Goal: Transaction & Acquisition: Subscribe to service/newsletter

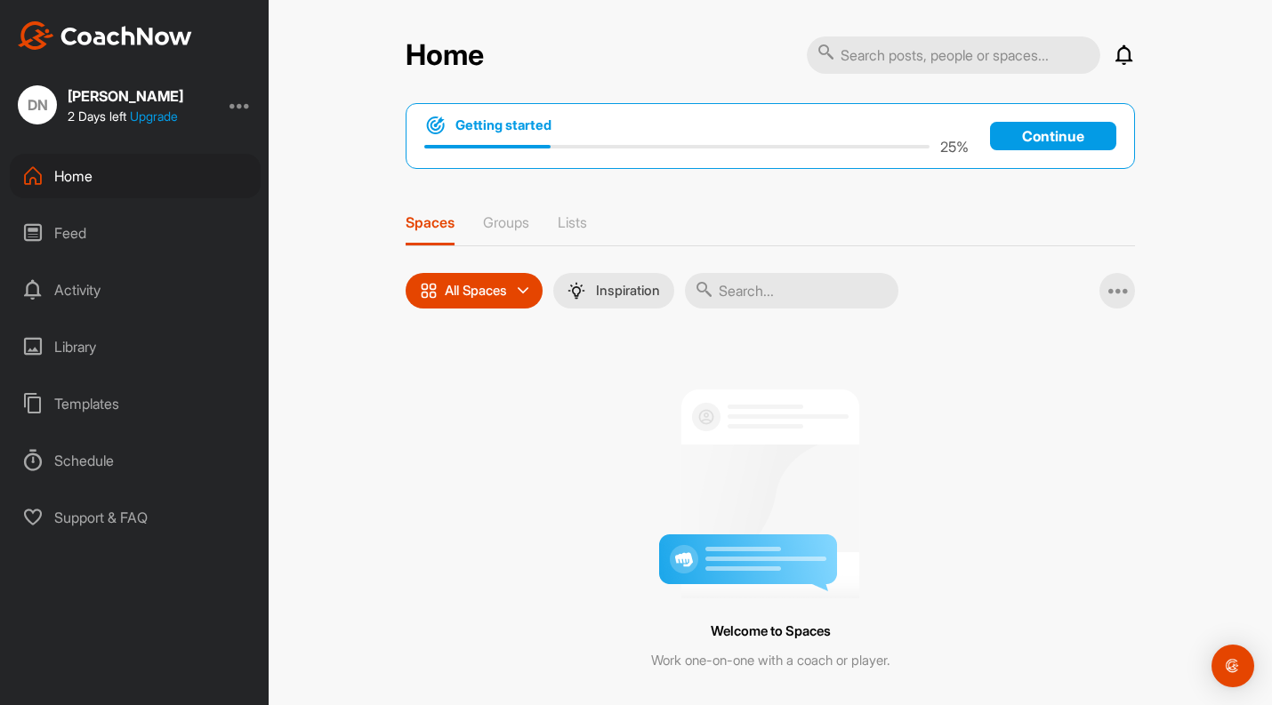
click at [72, 233] on div "Feed" at bounding box center [135, 233] width 251 height 44
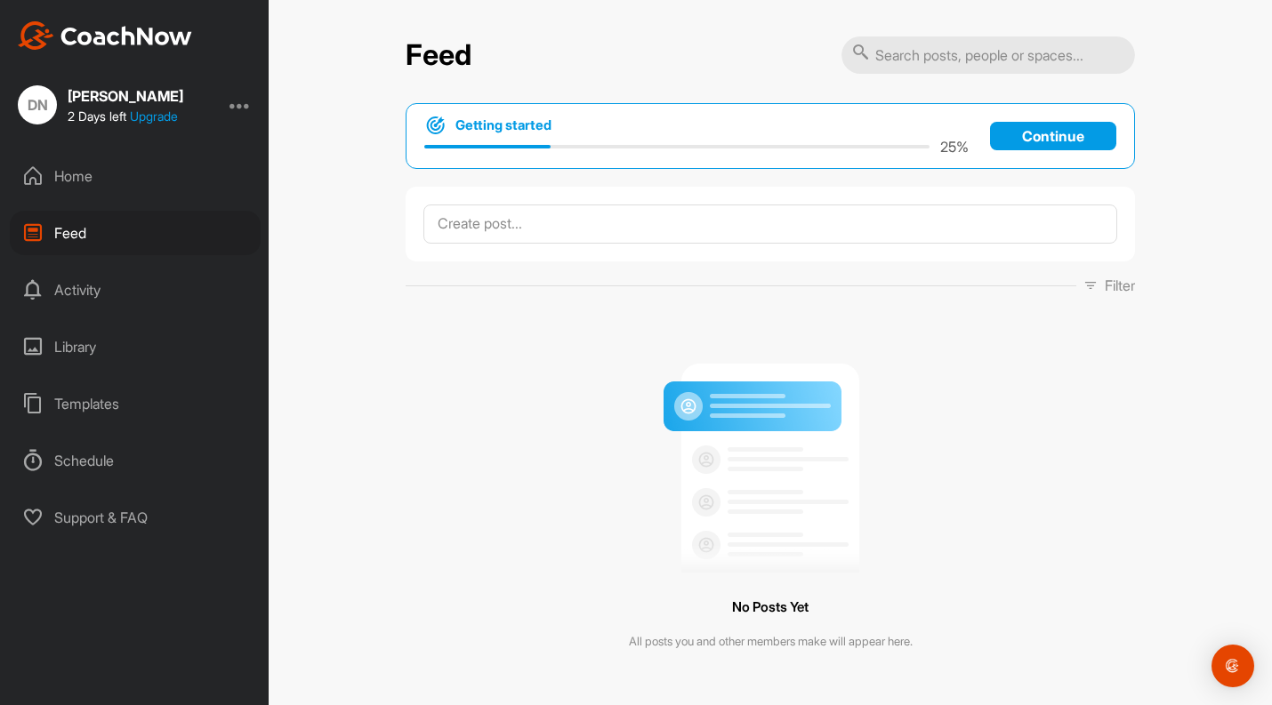
click at [79, 280] on div "Activity" at bounding box center [135, 290] width 251 height 44
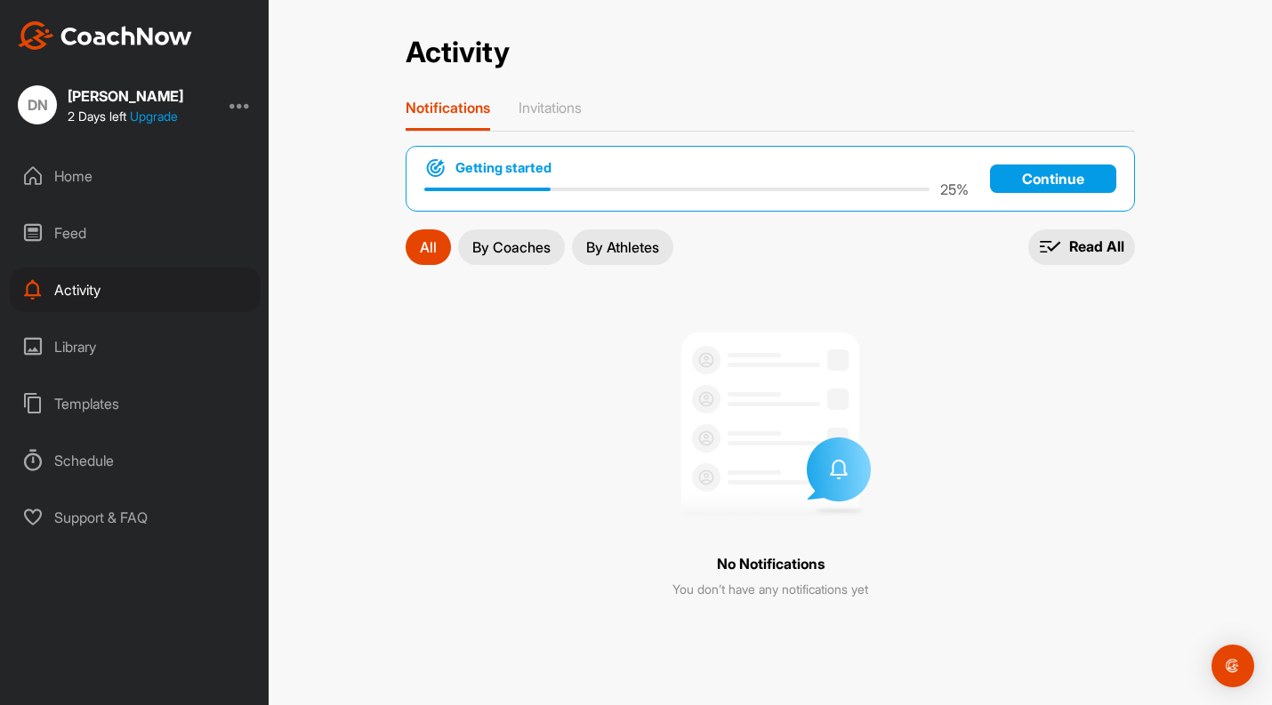
click at [67, 234] on div "Feed" at bounding box center [135, 233] width 251 height 44
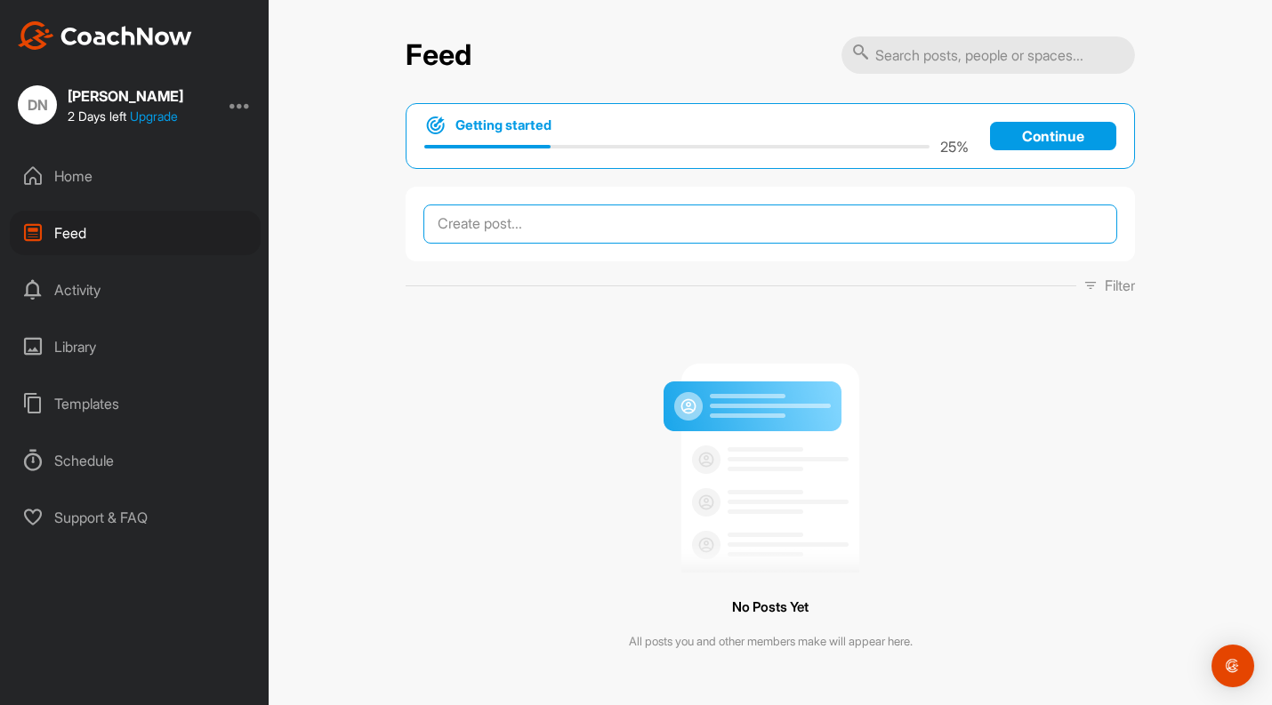
click at [589, 225] on textarea at bounding box center [770, 224] width 694 height 39
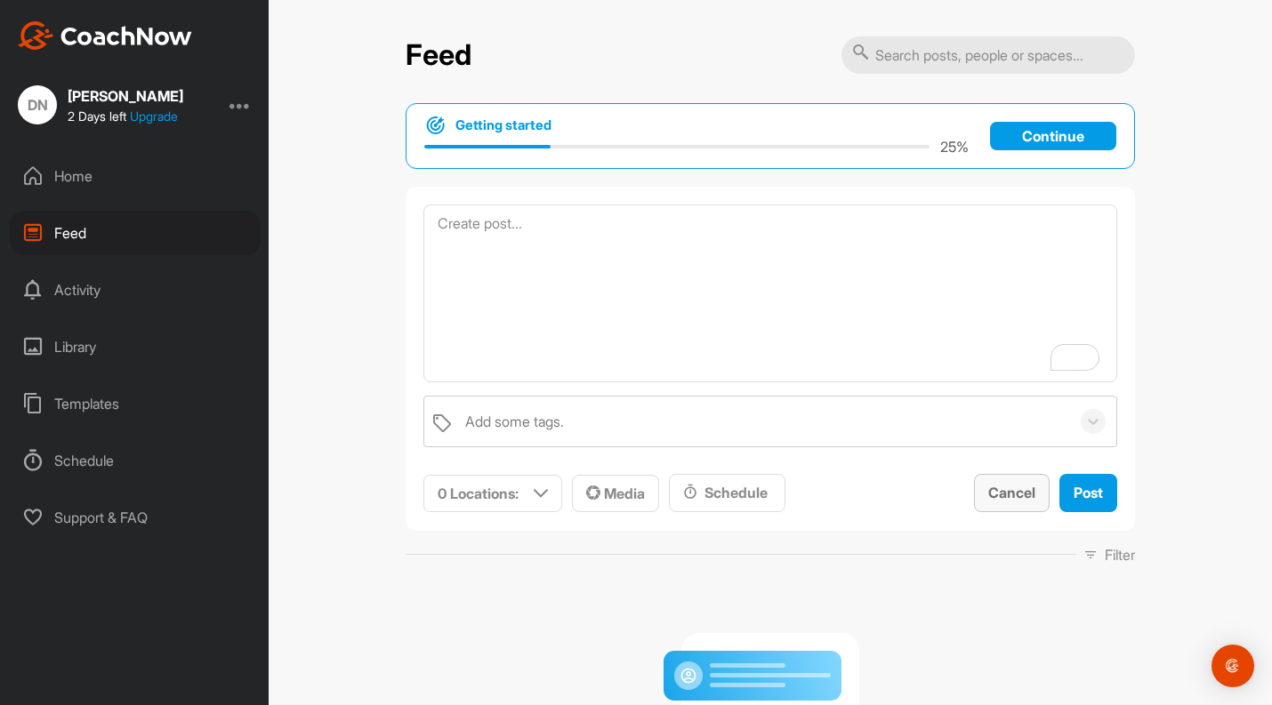
click at [1002, 480] on button "Cancel" at bounding box center [1012, 493] width 76 height 38
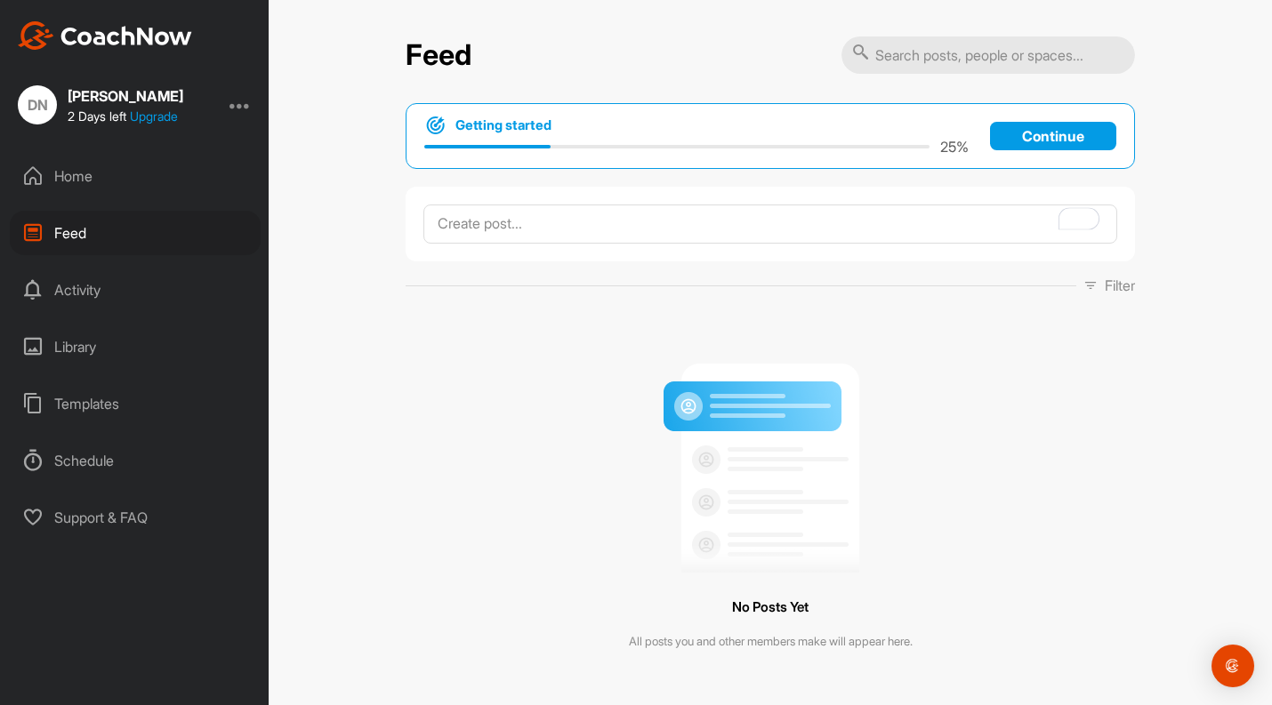
click at [87, 404] on div "Templates" at bounding box center [135, 404] width 251 height 44
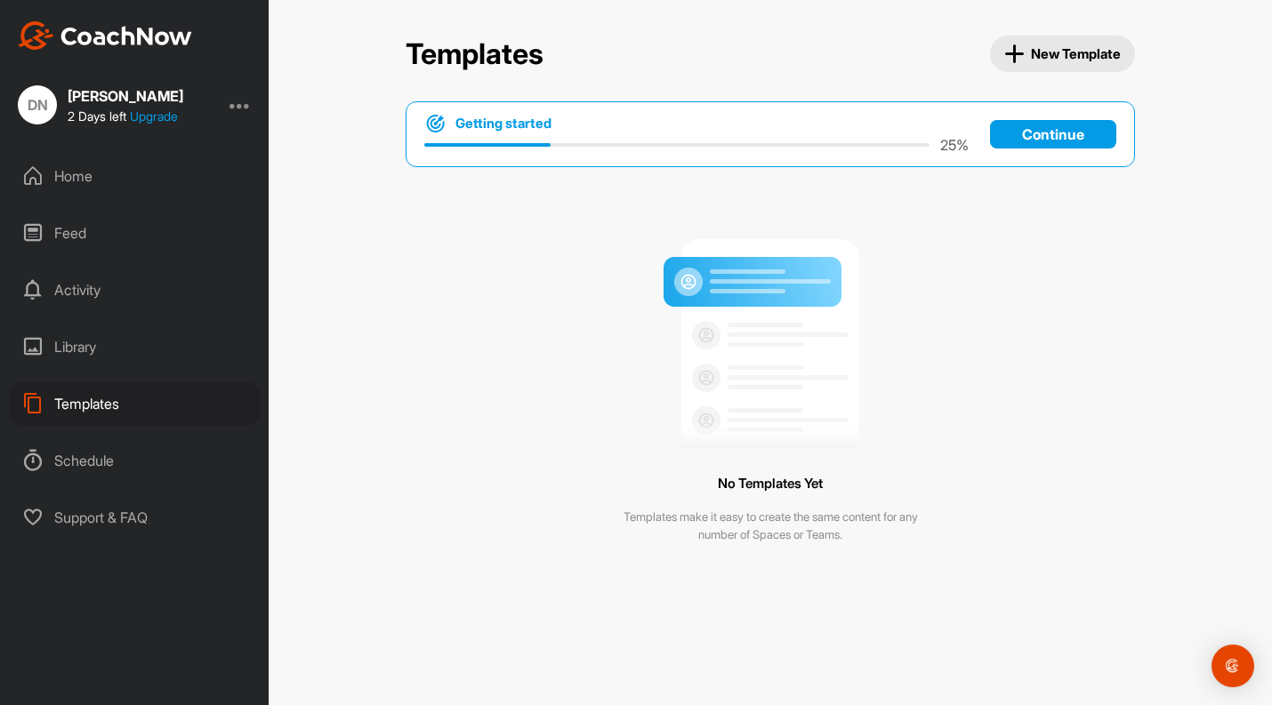
click at [63, 460] on div "Schedule" at bounding box center [135, 460] width 251 height 44
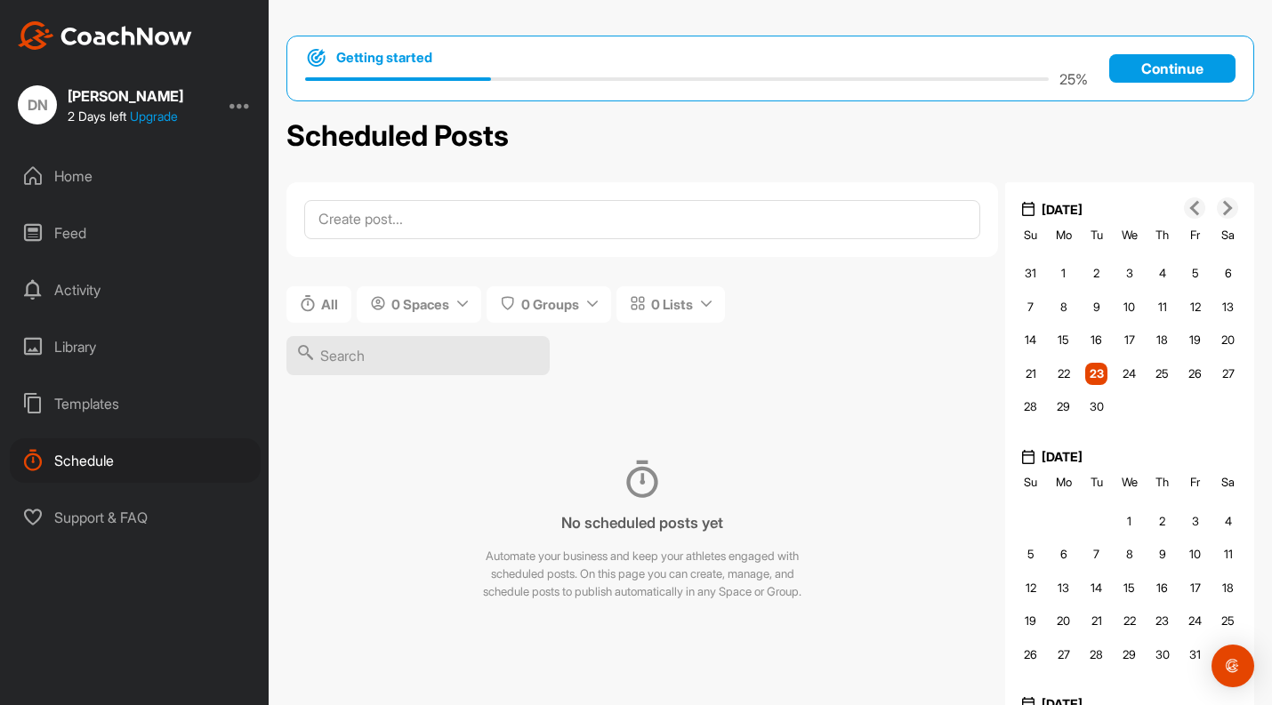
click at [77, 345] on div "Library" at bounding box center [135, 347] width 251 height 44
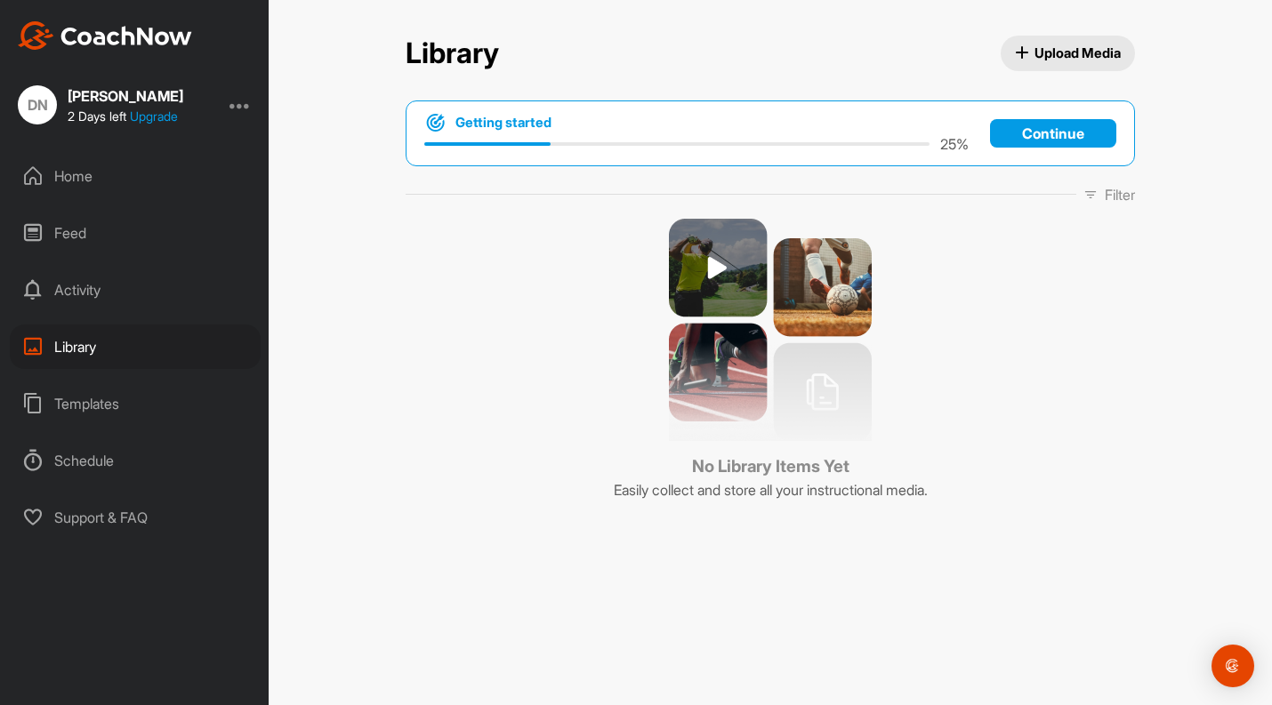
click at [79, 290] on div "Activity" at bounding box center [135, 290] width 251 height 44
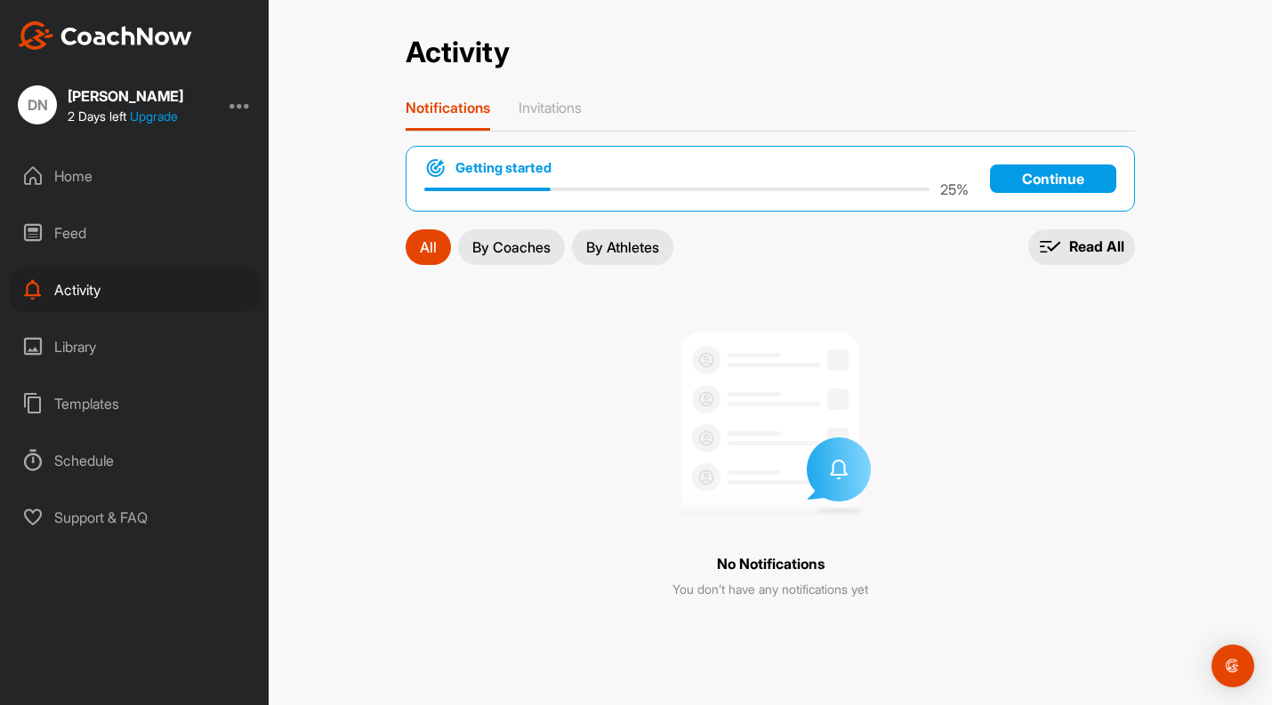
click at [86, 390] on div "Templates" at bounding box center [135, 404] width 251 height 44
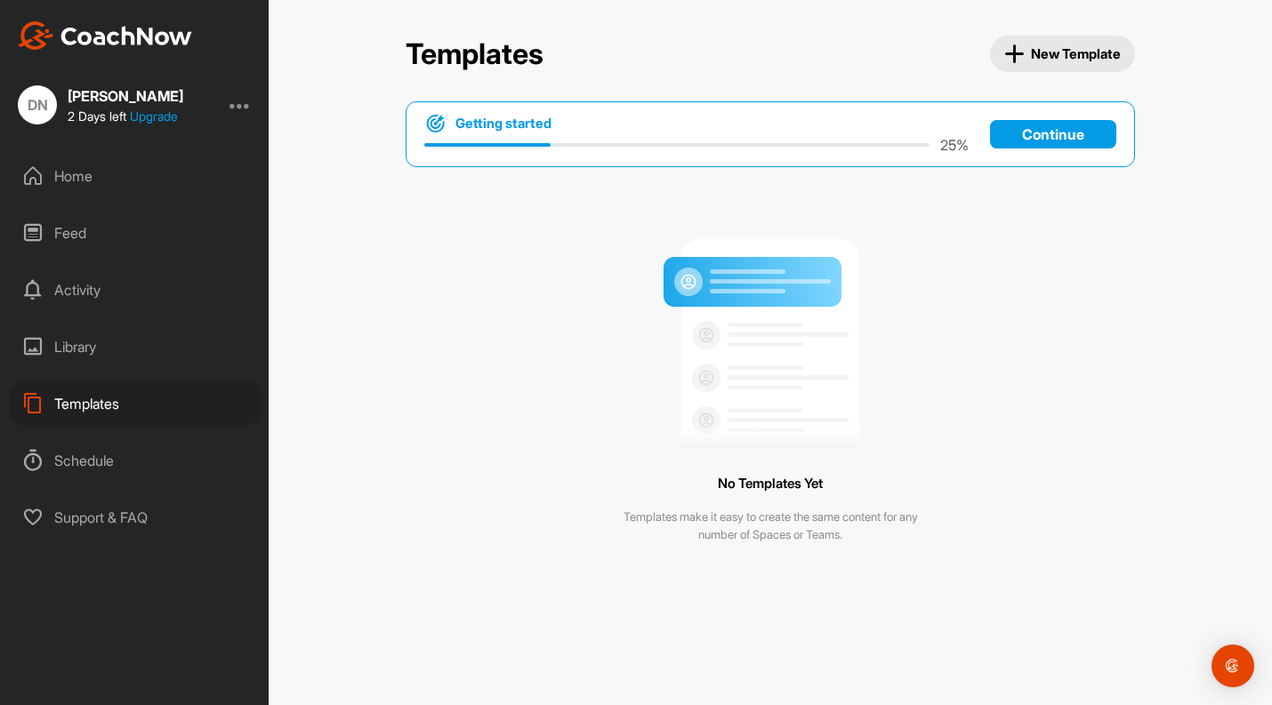
click at [71, 342] on div "Library" at bounding box center [135, 347] width 251 height 44
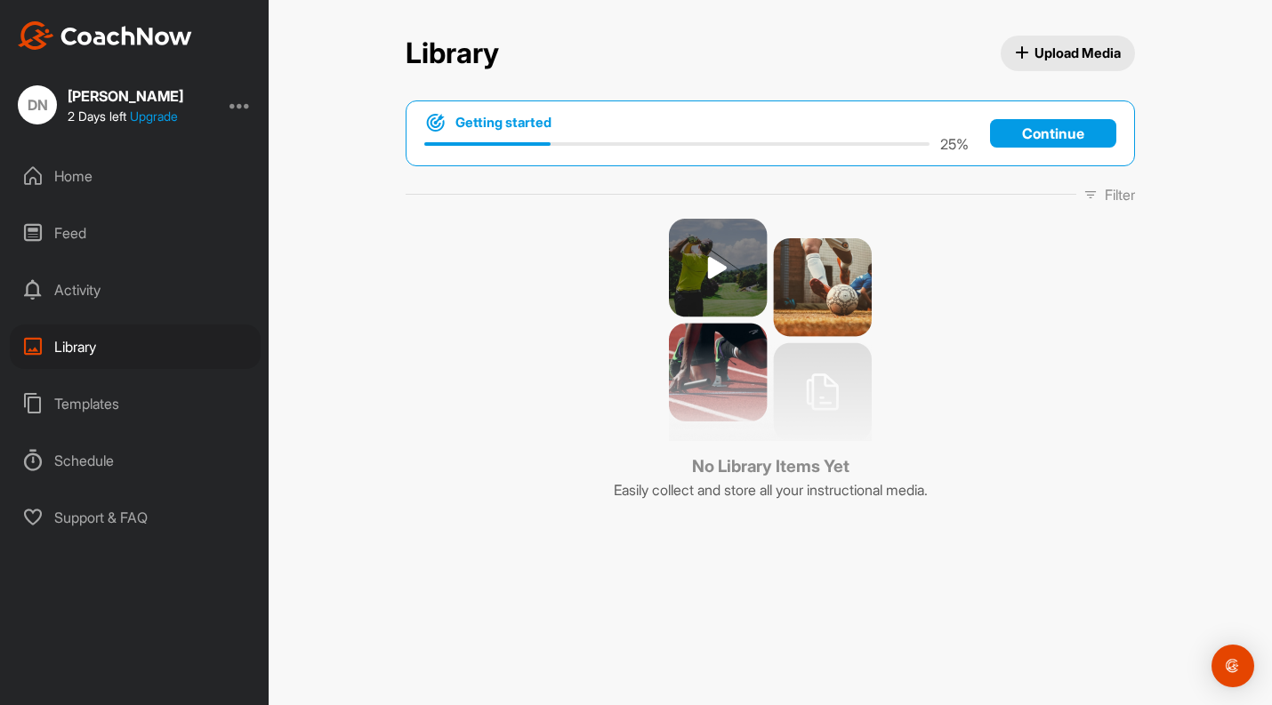
click at [91, 456] on div "Schedule" at bounding box center [135, 460] width 251 height 44
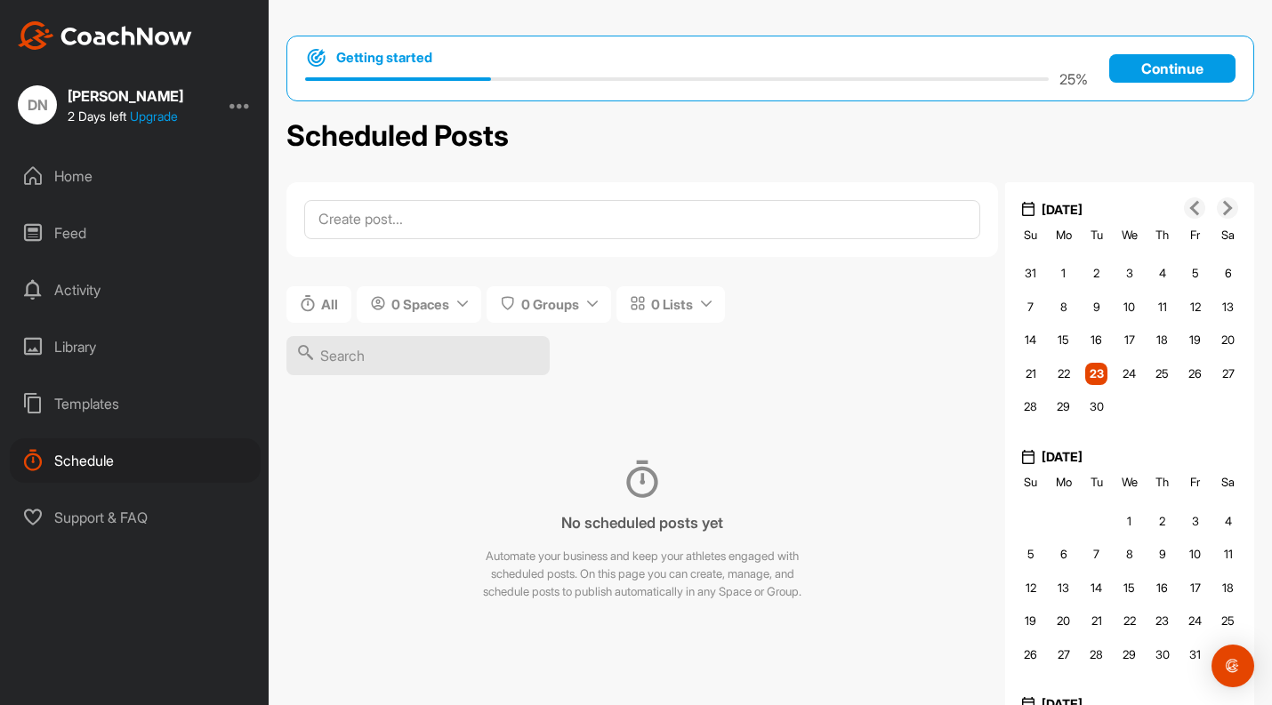
click at [85, 192] on div "Home" at bounding box center [135, 176] width 251 height 44
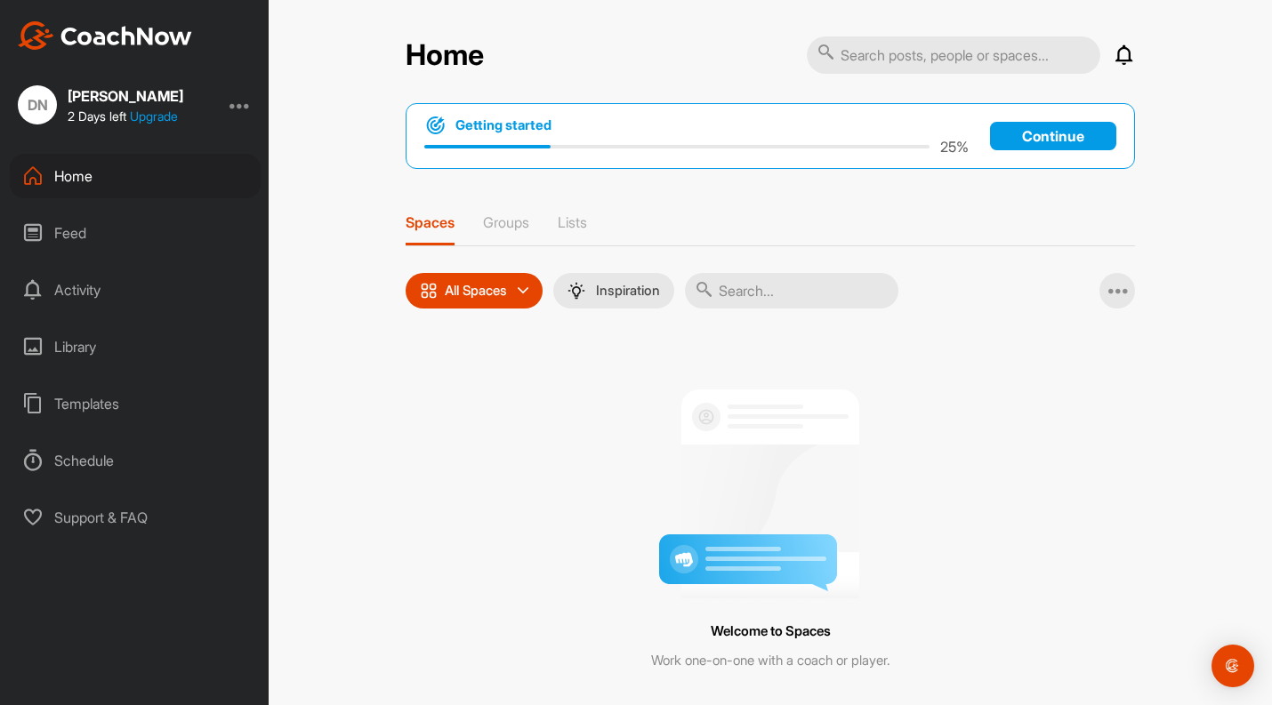
click at [531, 205] on div "Getting started 25 % Continue Spaces Groups Lists All Spaces All spaces SMART L…" at bounding box center [770, 439] width 729 height 672
click at [514, 224] on p "Groups" at bounding box center [506, 222] width 46 height 18
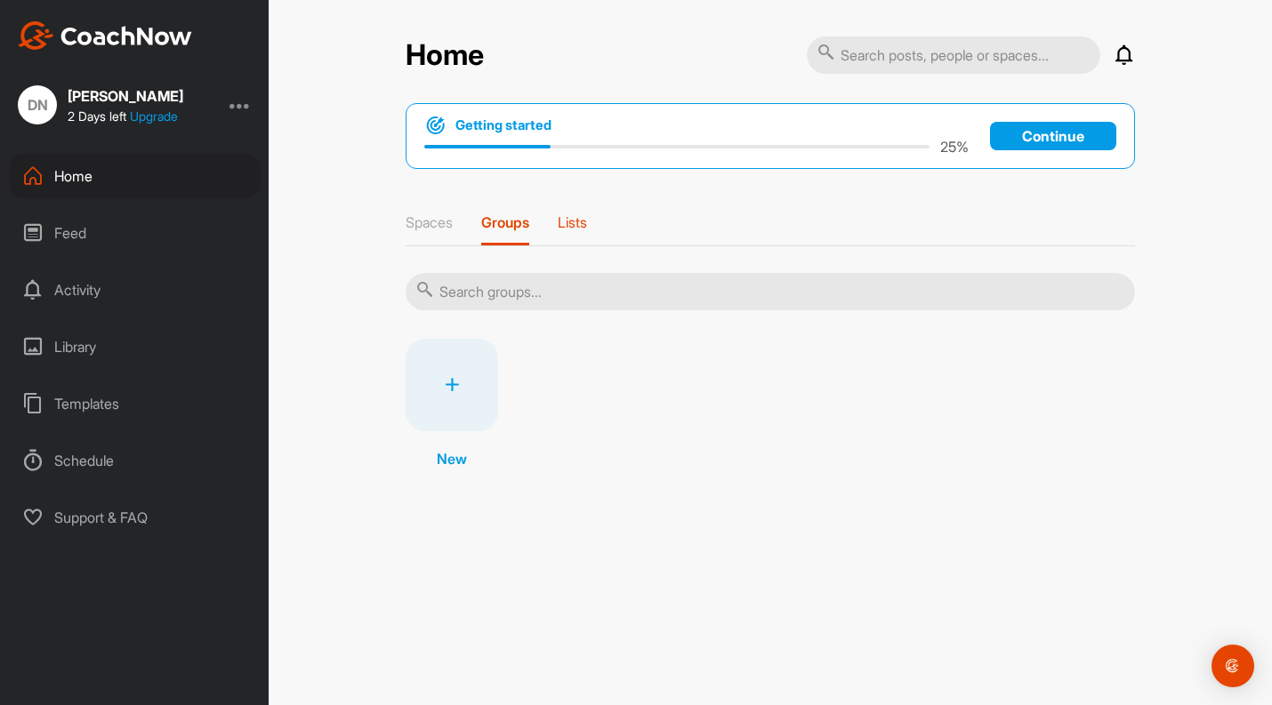
click at [585, 229] on p "Lists" at bounding box center [572, 222] width 29 height 18
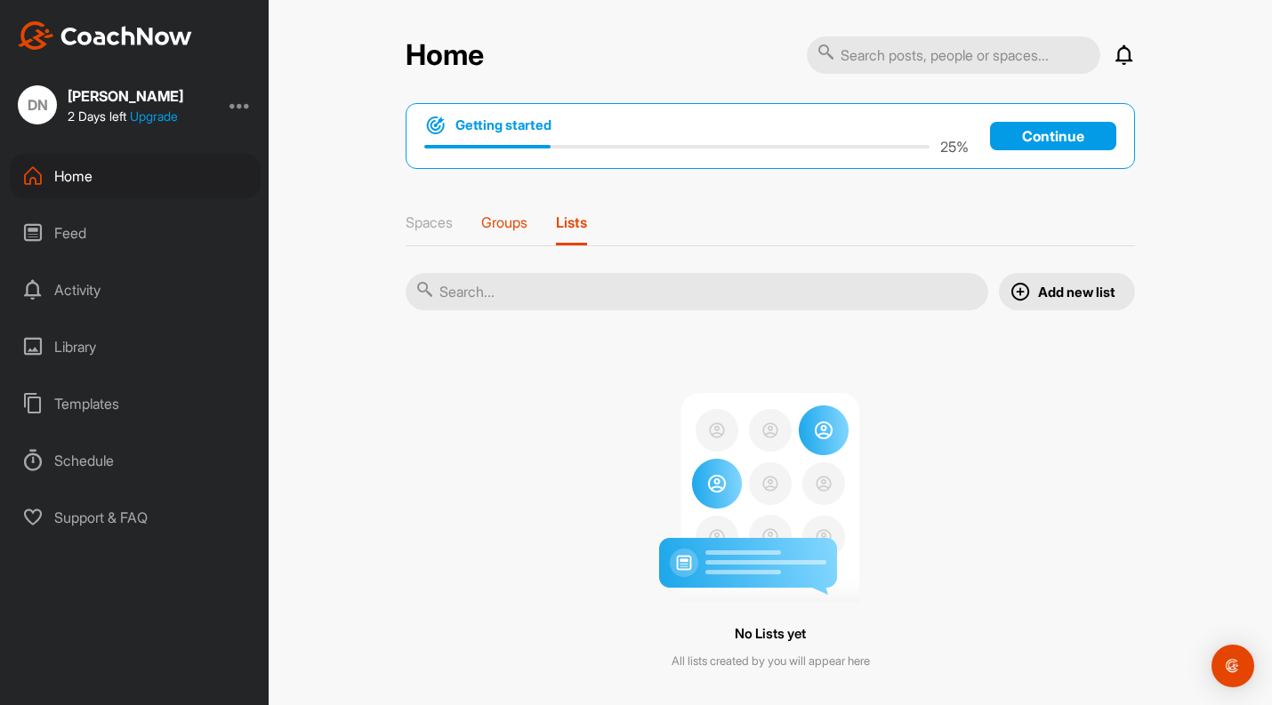
click at [502, 220] on p "Groups" at bounding box center [504, 222] width 46 height 18
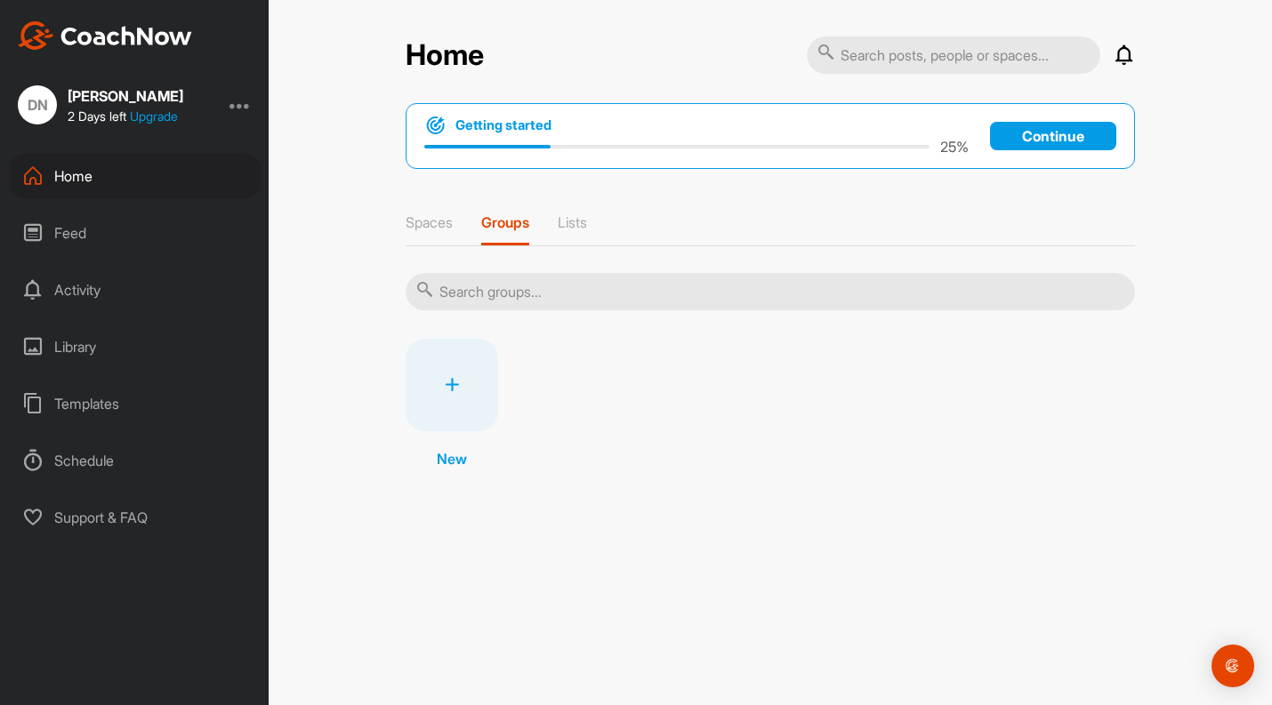
click at [465, 378] on div at bounding box center [452, 385] width 92 height 92
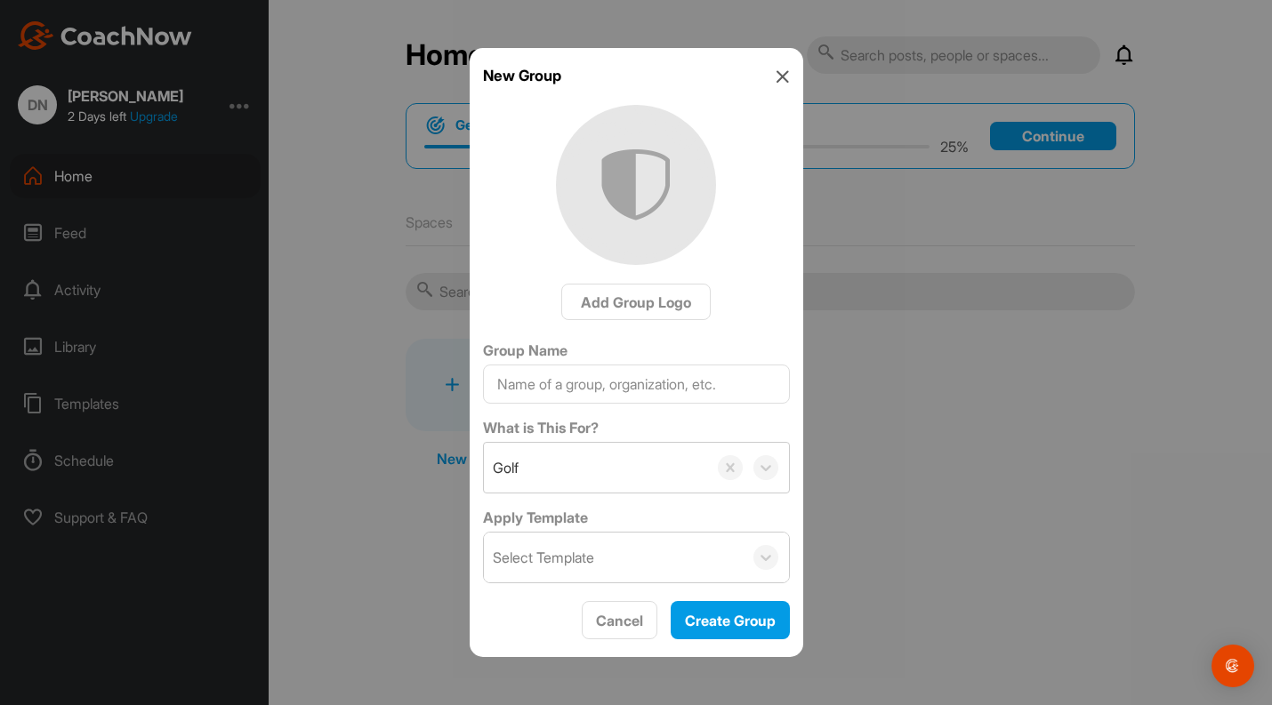
click at [776, 76] on icon at bounding box center [783, 76] width 14 height 14
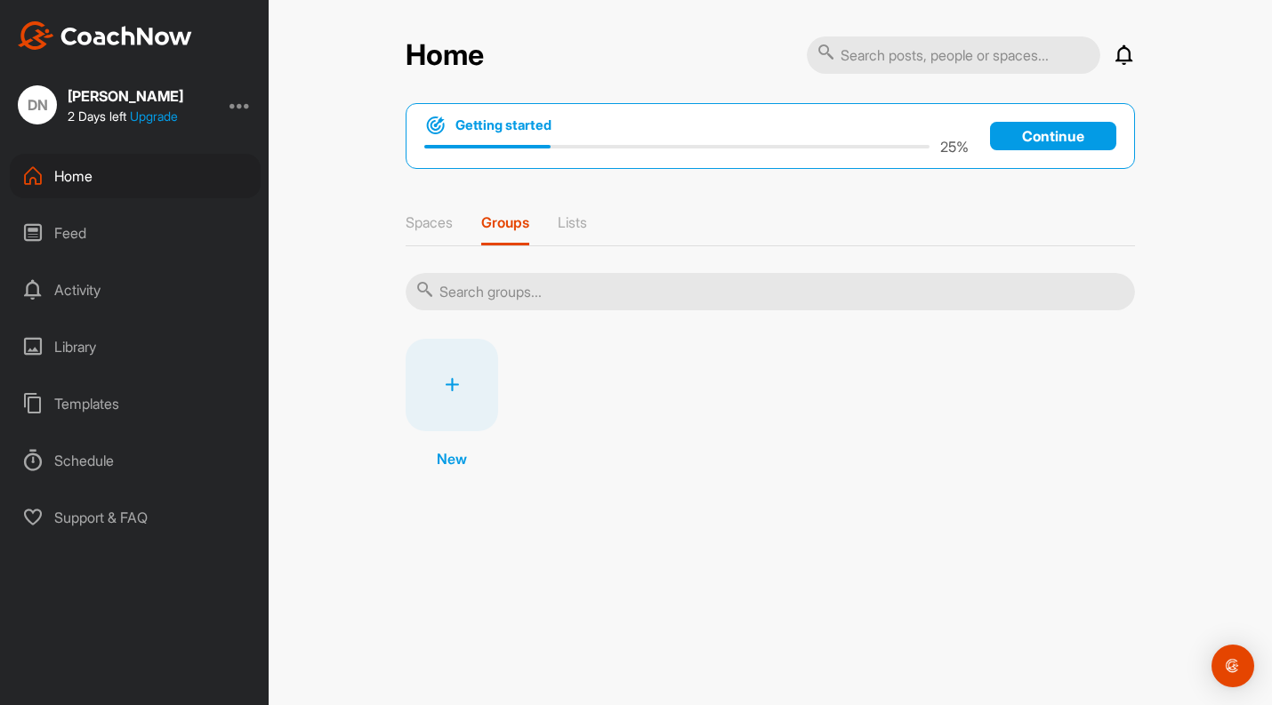
click at [114, 182] on div "Home" at bounding box center [135, 176] width 251 height 44
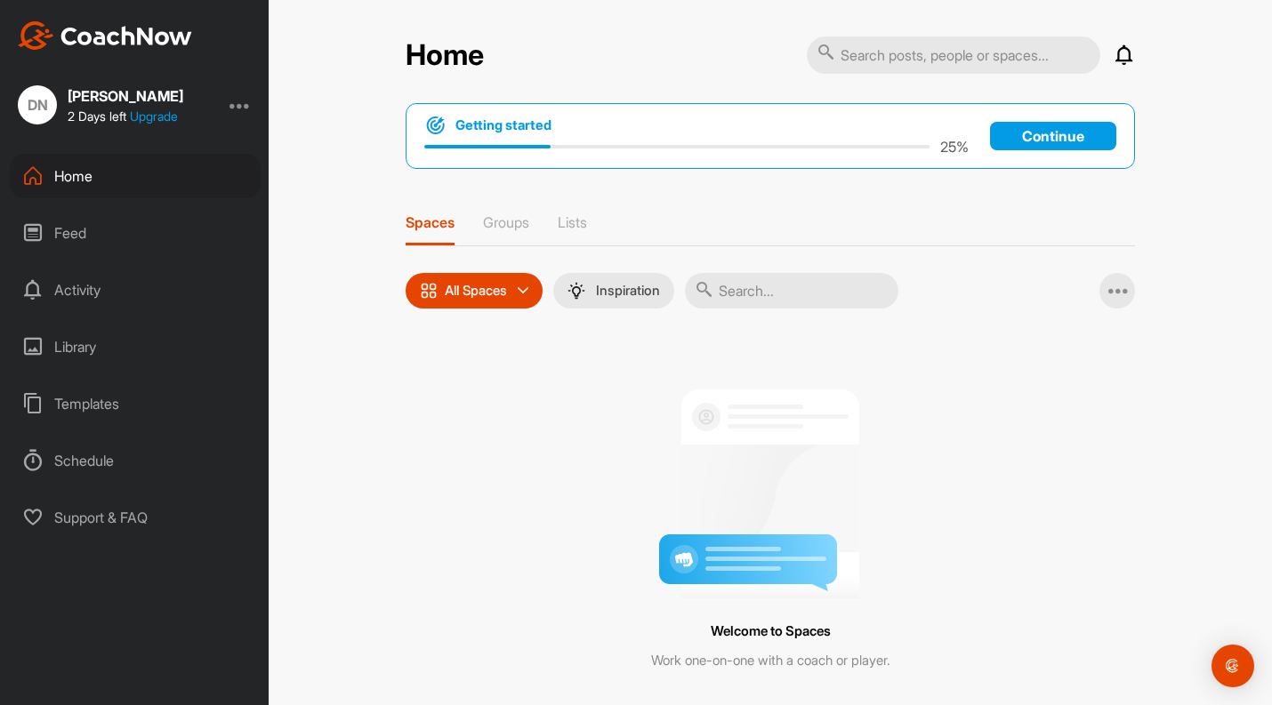
click at [105, 181] on div "Home" at bounding box center [135, 176] width 251 height 44
click at [78, 235] on div "Feed" at bounding box center [135, 233] width 251 height 44
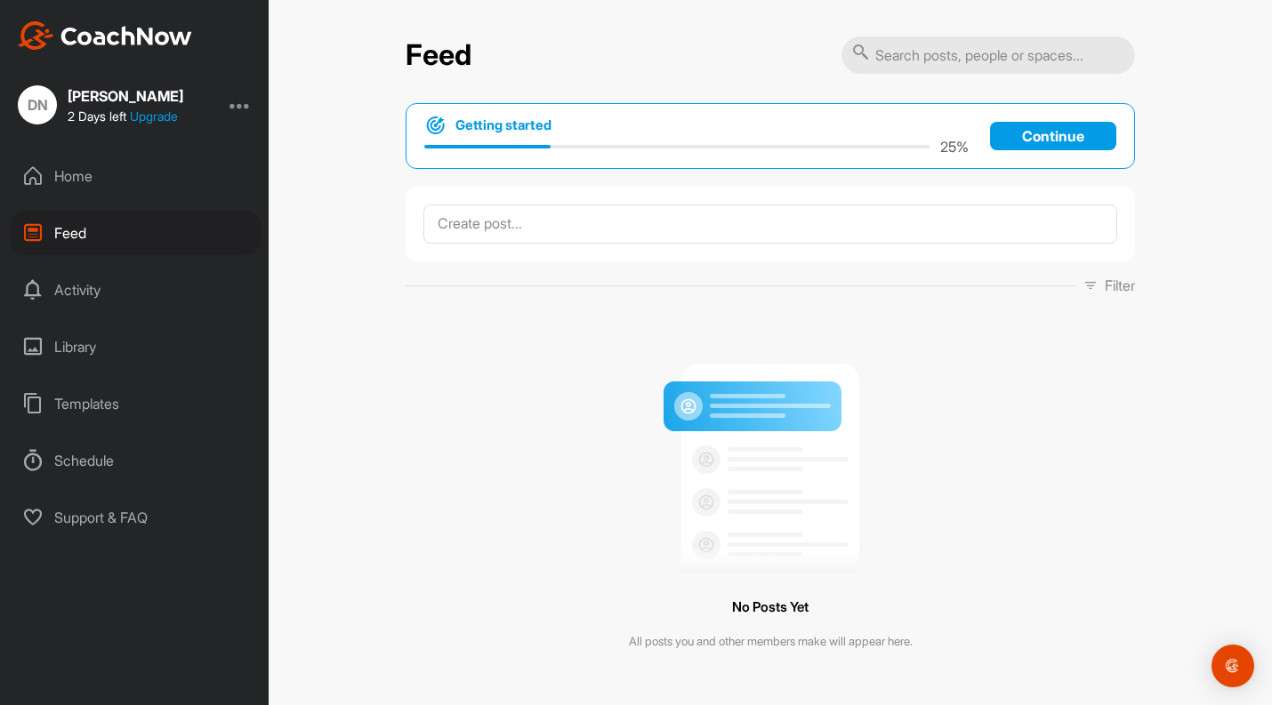
click at [103, 286] on div "Activity" at bounding box center [135, 290] width 251 height 44
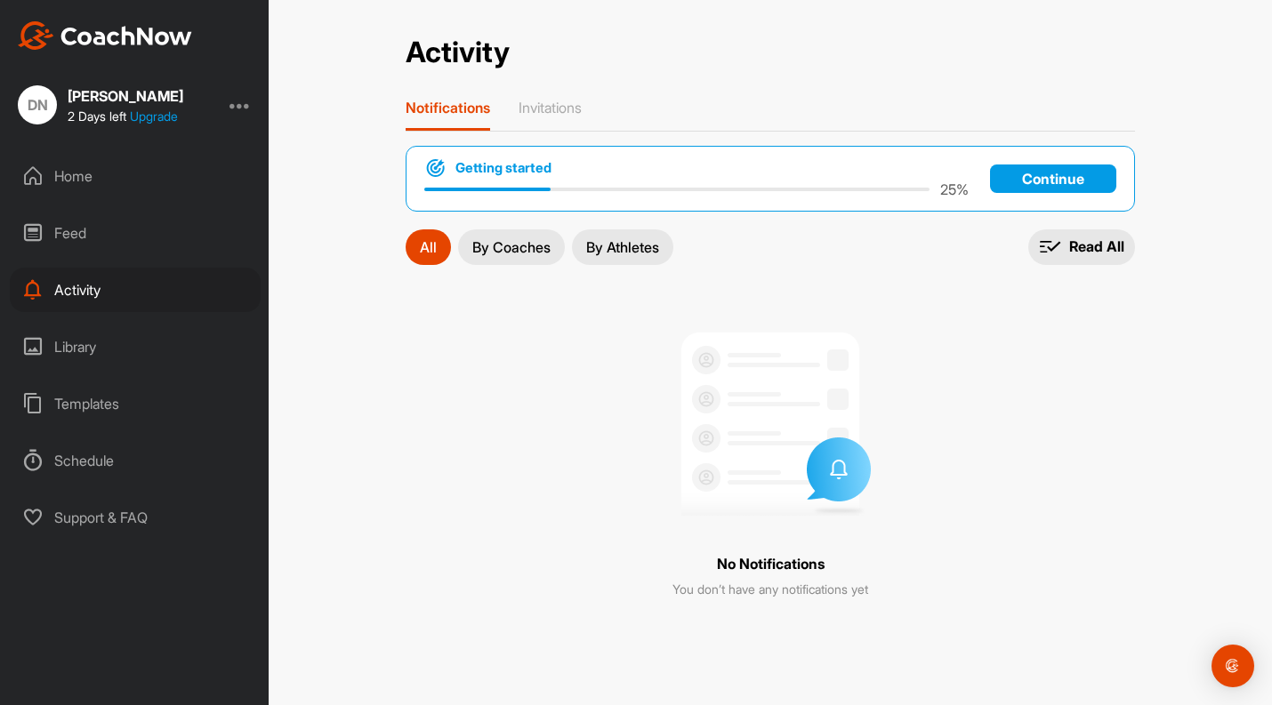
click at [104, 326] on div "Library" at bounding box center [135, 347] width 251 height 44
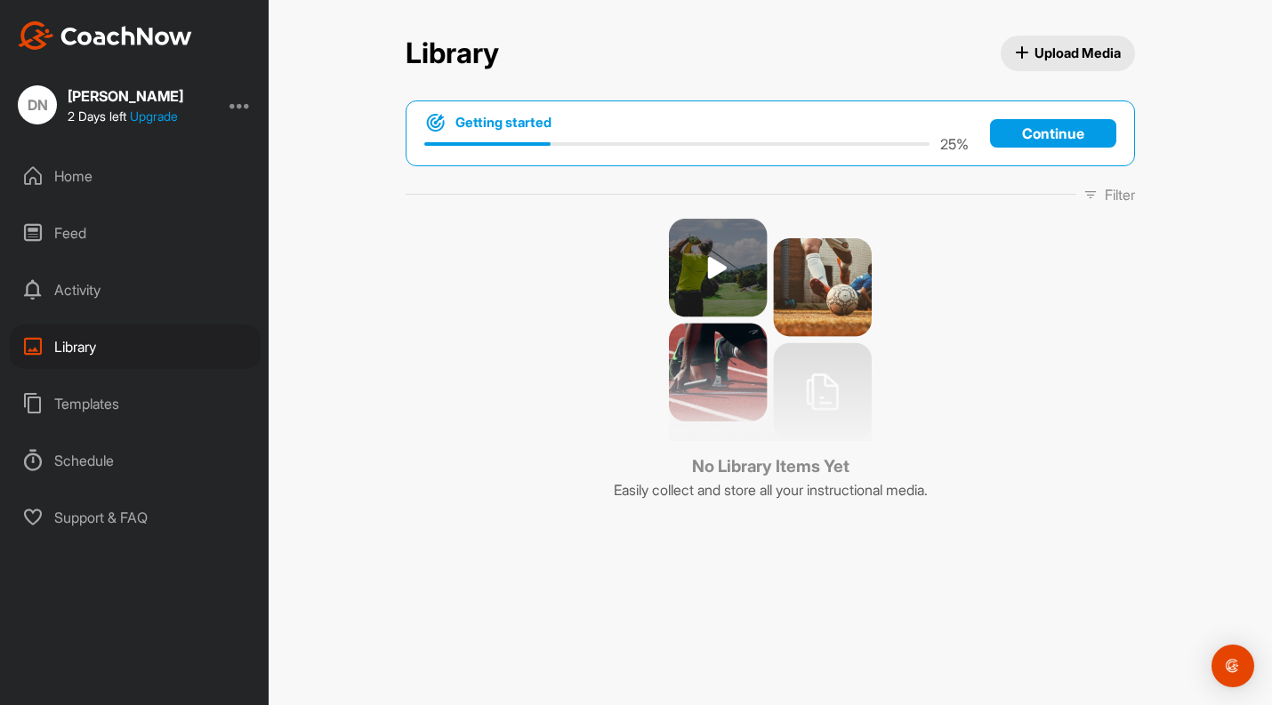
click at [104, 392] on div "Templates" at bounding box center [135, 404] width 251 height 44
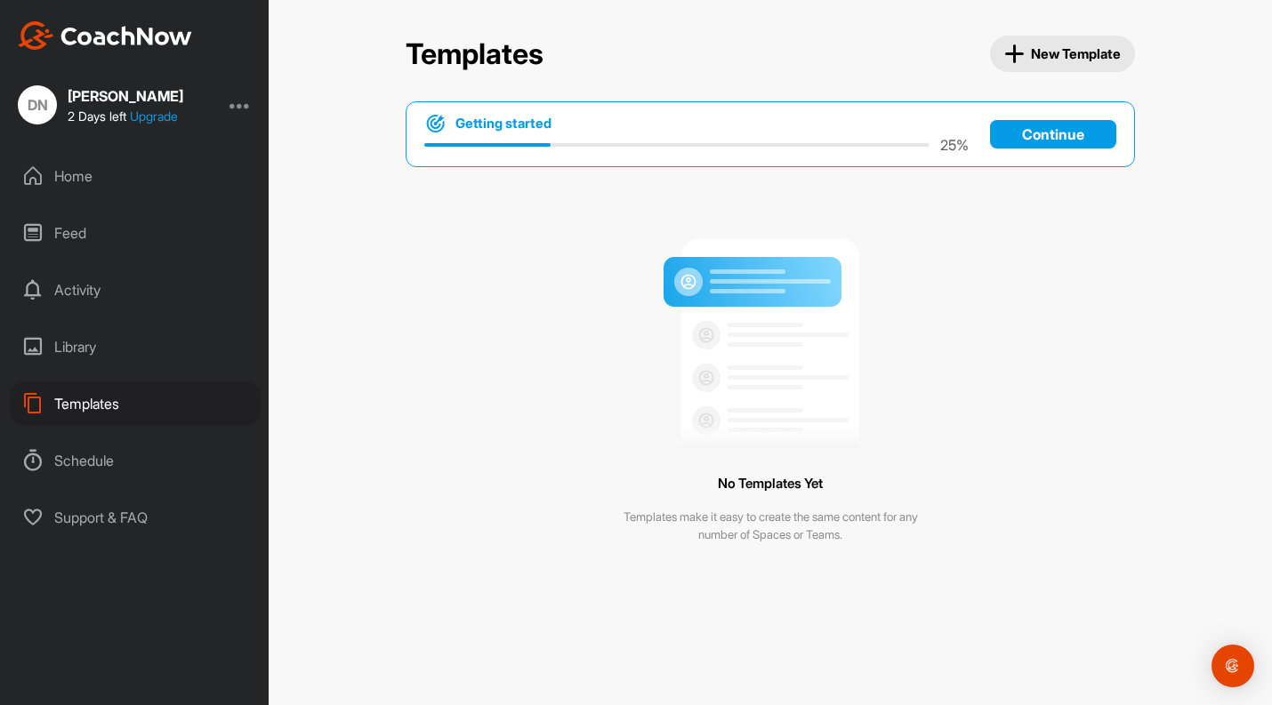
click at [1042, 57] on span "New Template" at bounding box center [1062, 54] width 117 height 20
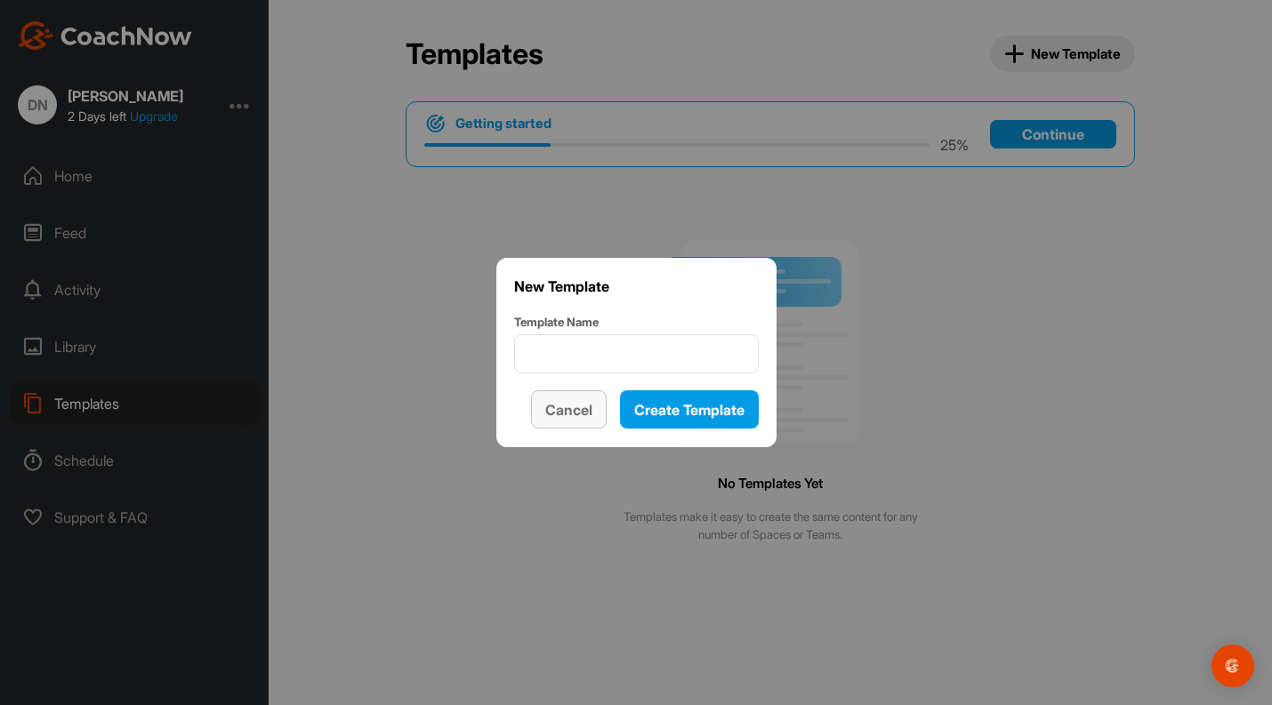
click at [550, 428] on button "Cancel" at bounding box center [569, 409] width 76 height 38
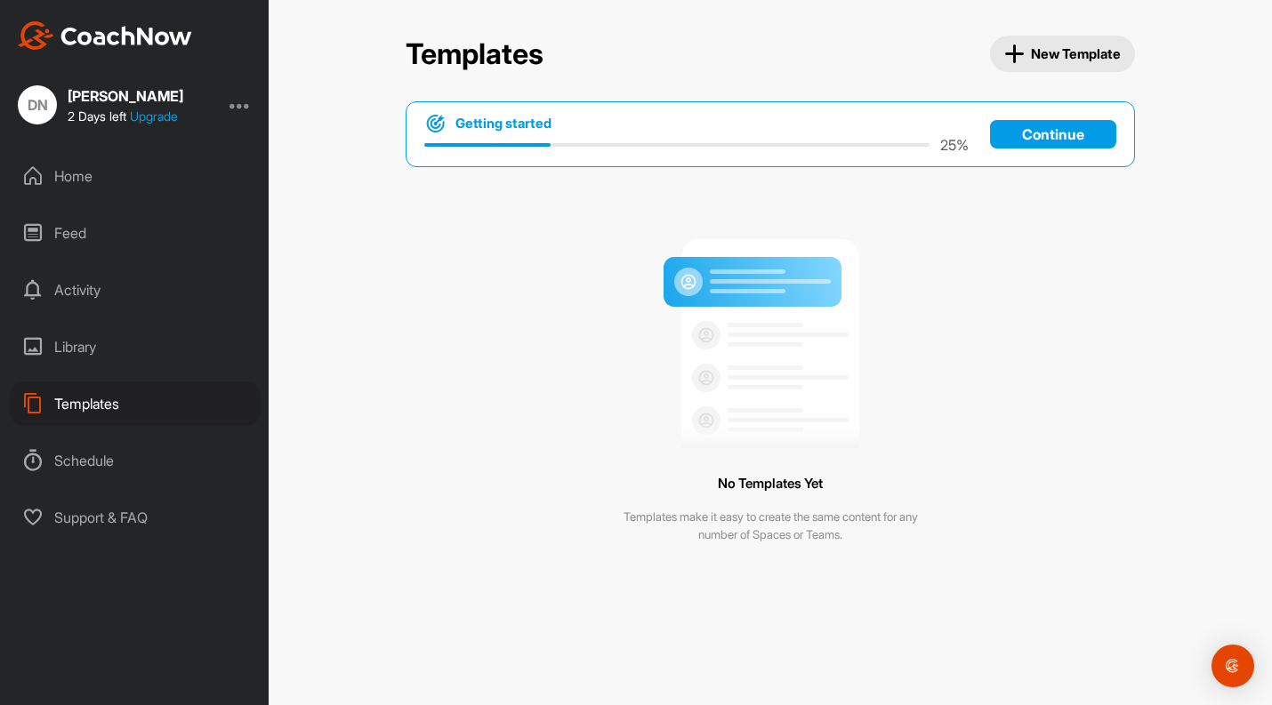
click at [1065, 63] on span "New Template" at bounding box center [1062, 54] width 117 height 20
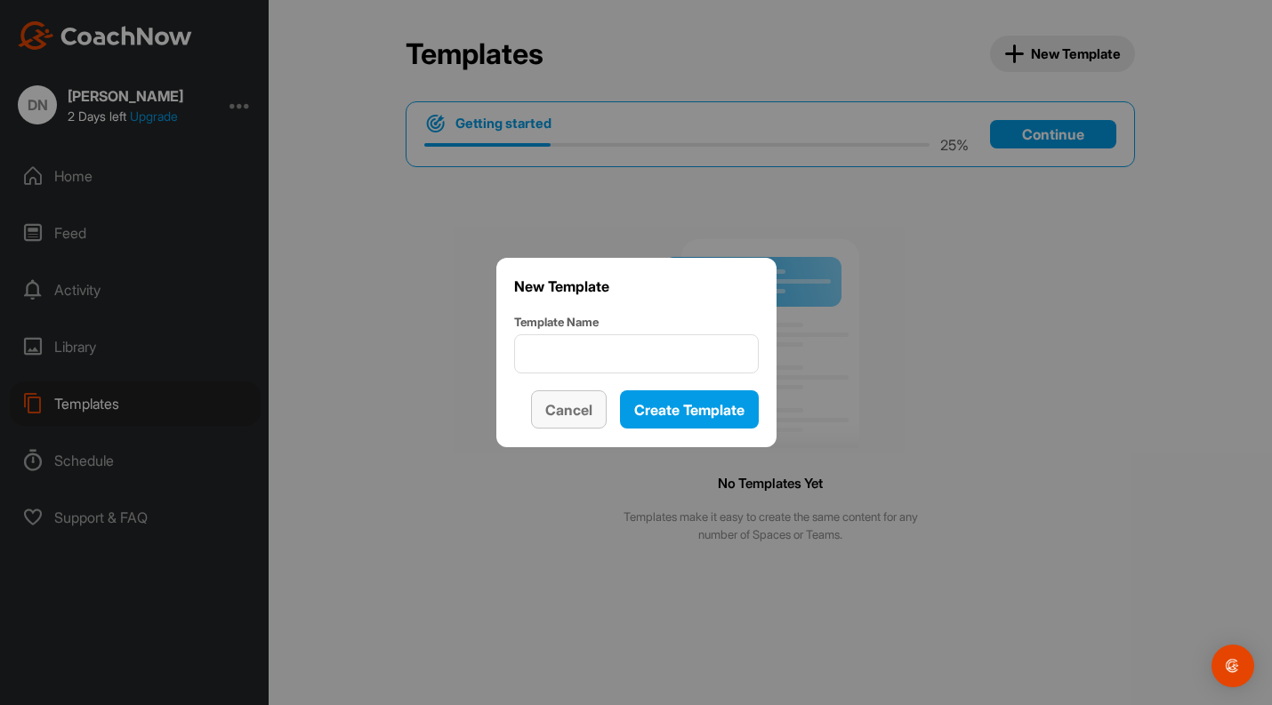
click at [560, 406] on span "Cancel" at bounding box center [568, 410] width 47 height 18
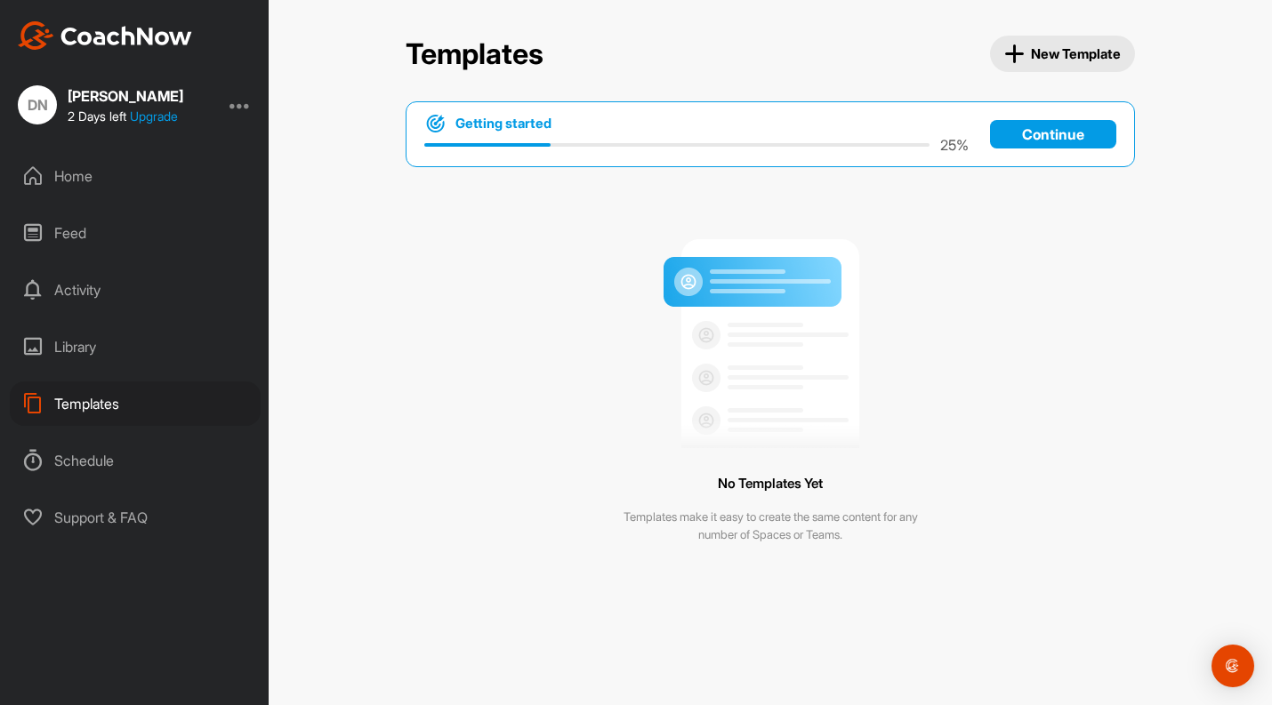
click at [1059, 52] on span "New Template" at bounding box center [1062, 54] width 117 height 20
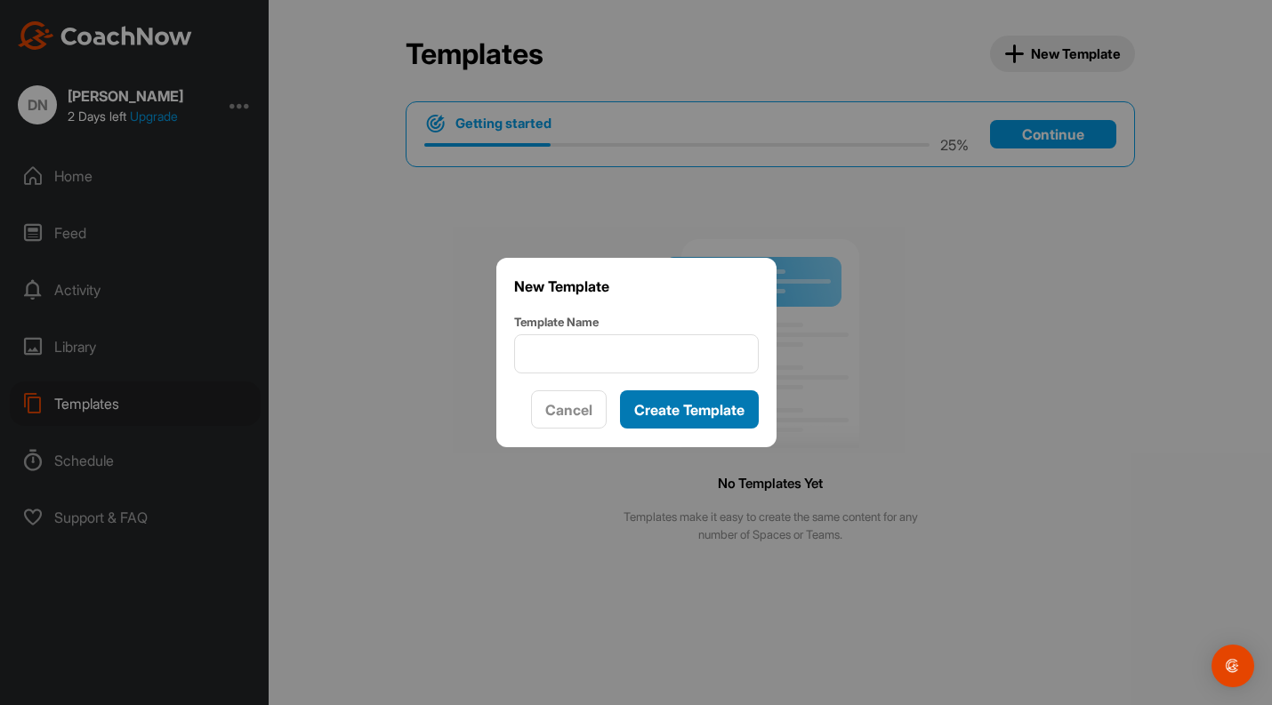
click at [672, 412] on span "Create Template" at bounding box center [689, 410] width 110 height 18
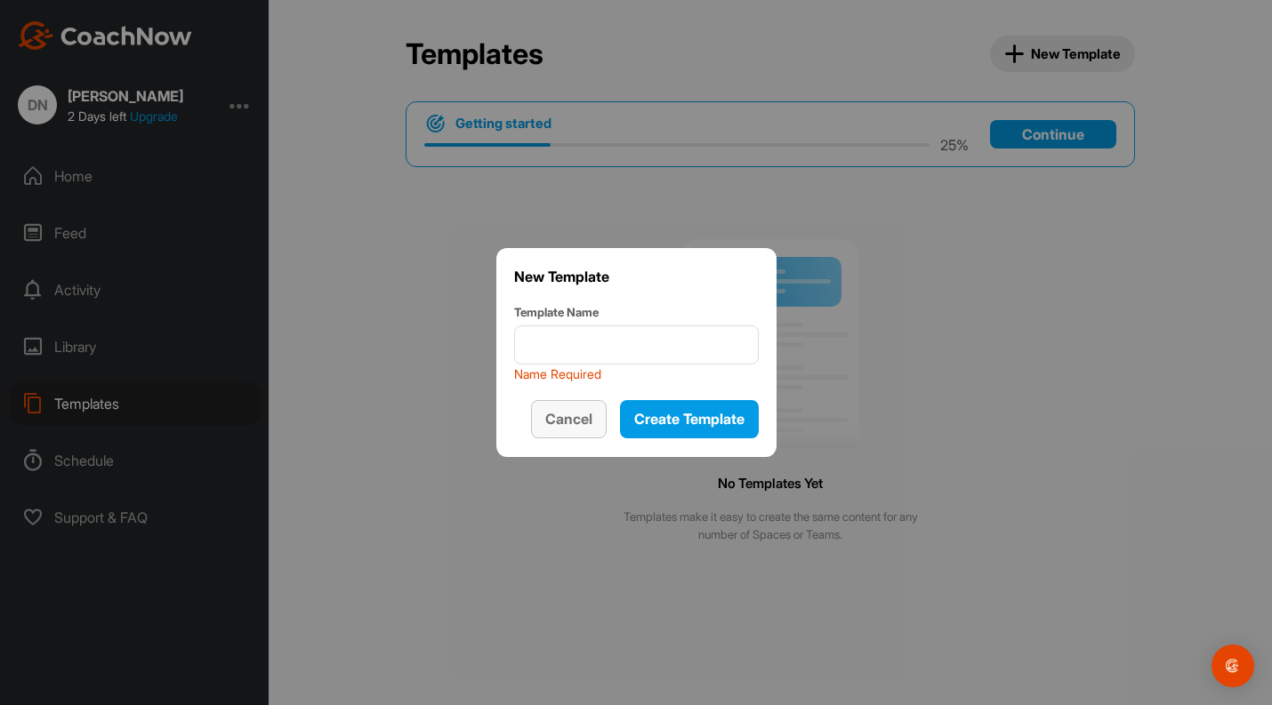
click at [572, 426] on span "Cancel" at bounding box center [568, 419] width 47 height 18
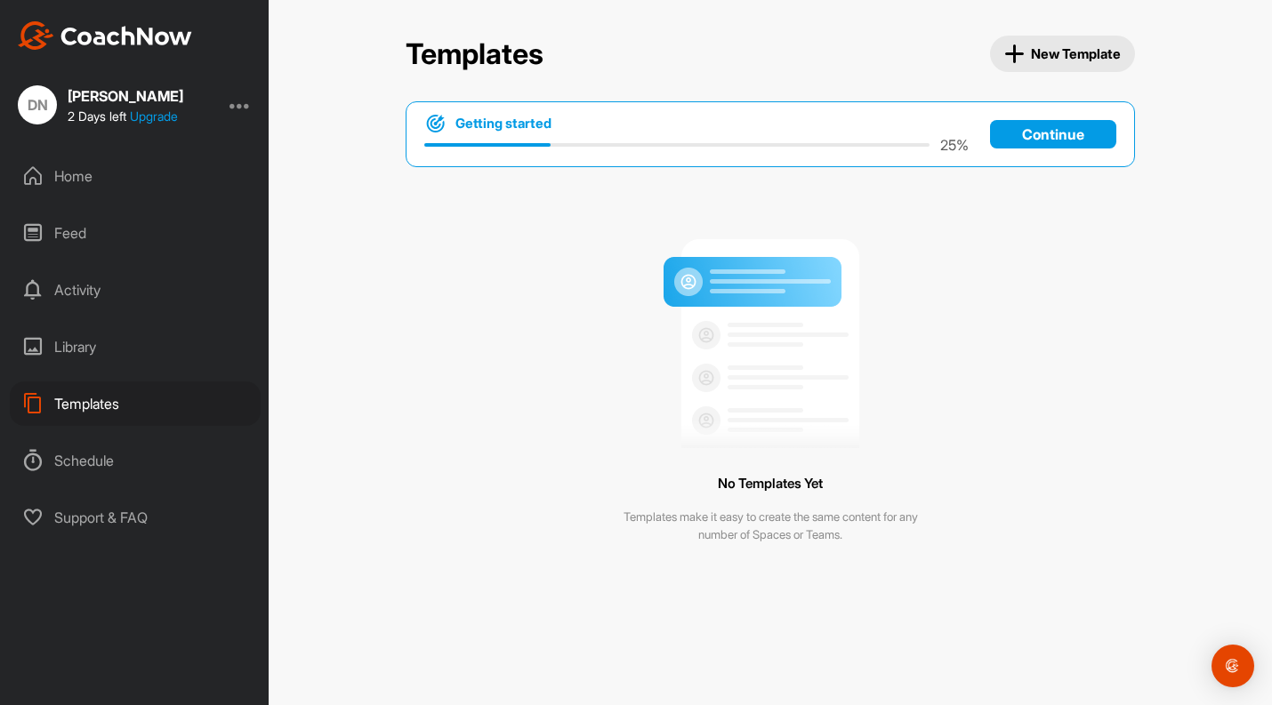
click at [82, 464] on div "Schedule" at bounding box center [135, 460] width 251 height 44
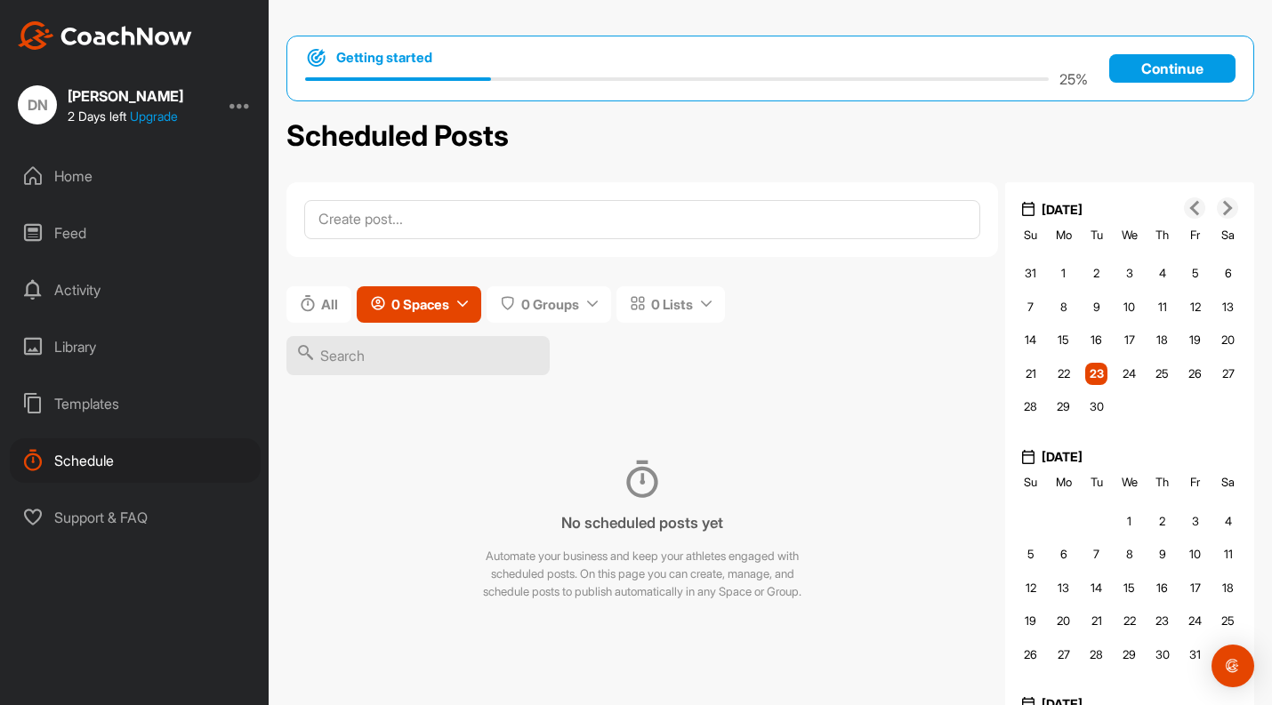
click at [404, 323] on button "0 Spaces" at bounding box center [419, 304] width 125 height 36
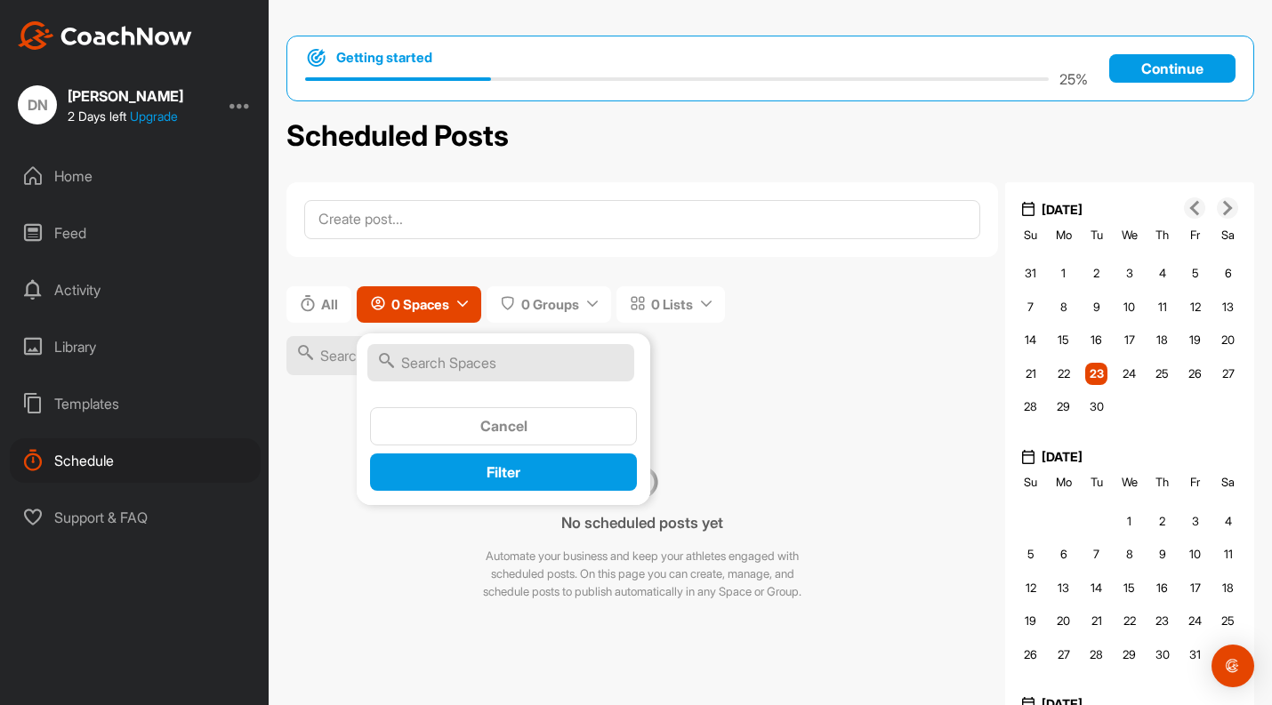
click at [454, 365] on input "text" at bounding box center [500, 362] width 267 height 37
click at [474, 423] on div "Cancel" at bounding box center [503, 425] width 238 height 21
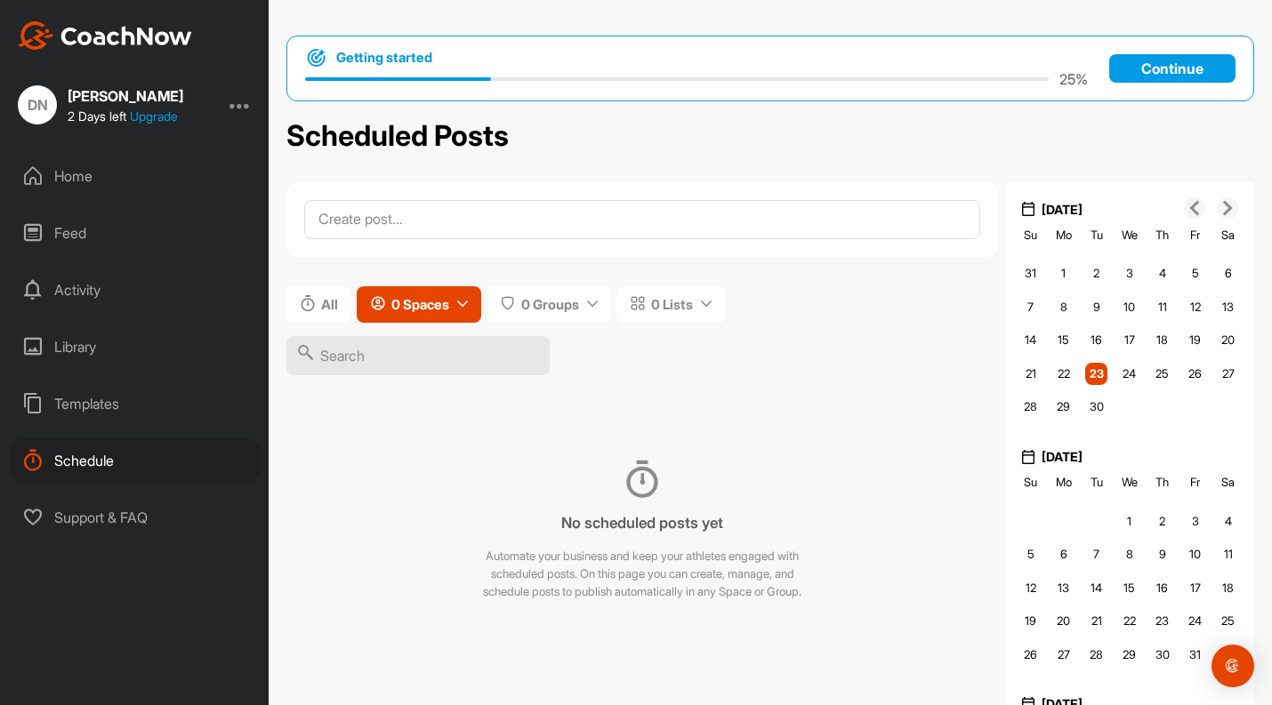
click at [456, 303] on button "0 Spaces" at bounding box center [419, 304] width 125 height 36
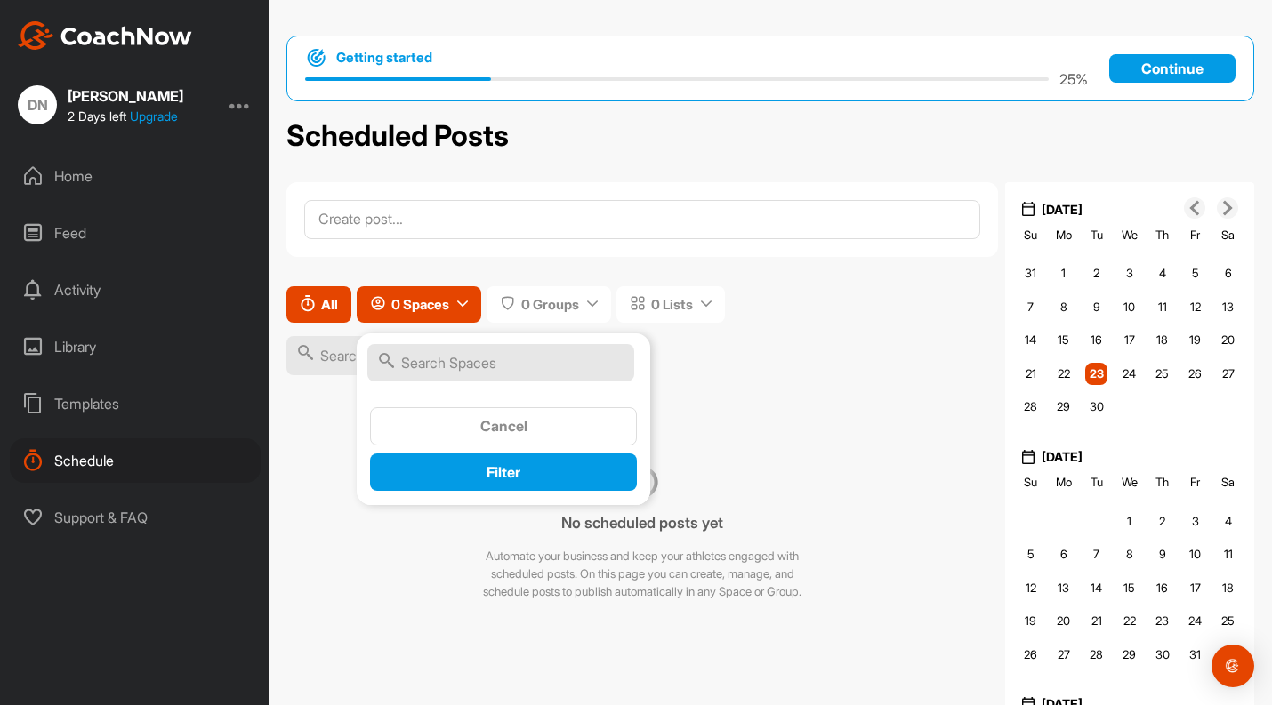
click at [336, 305] on span "All" at bounding box center [329, 304] width 17 height 19
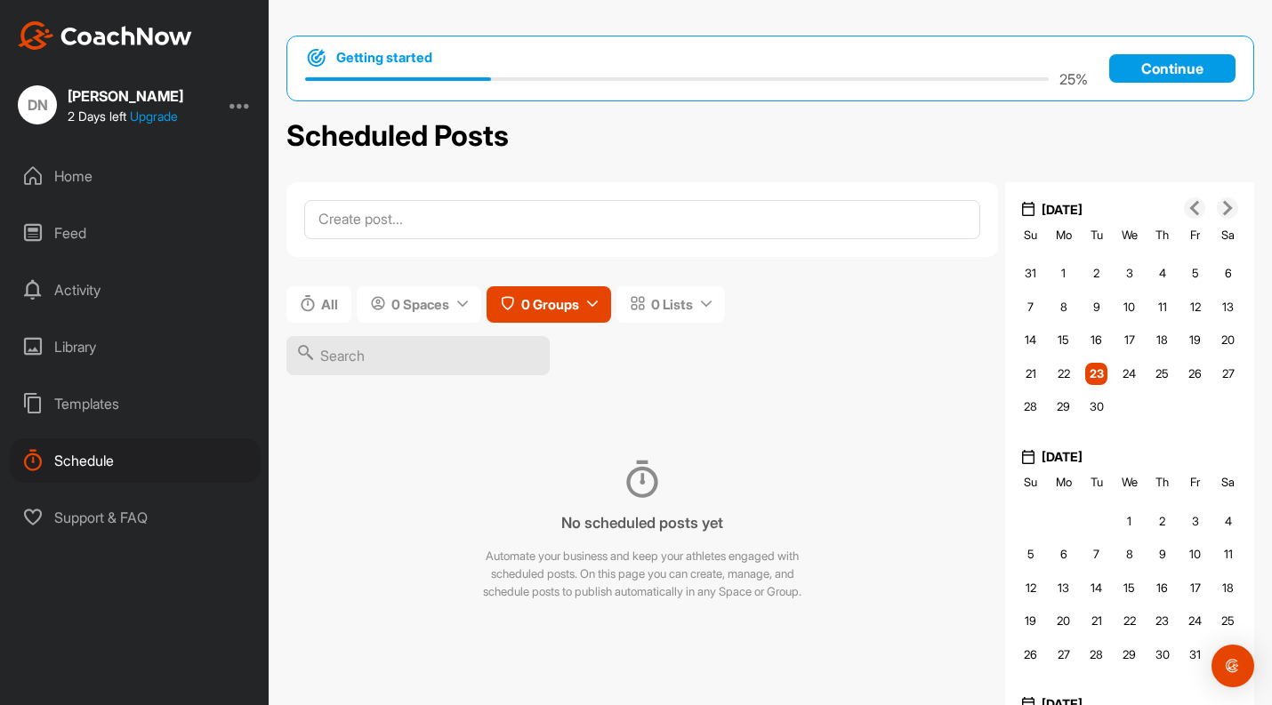
click at [567, 301] on span "0 Groups" at bounding box center [550, 304] width 58 height 19
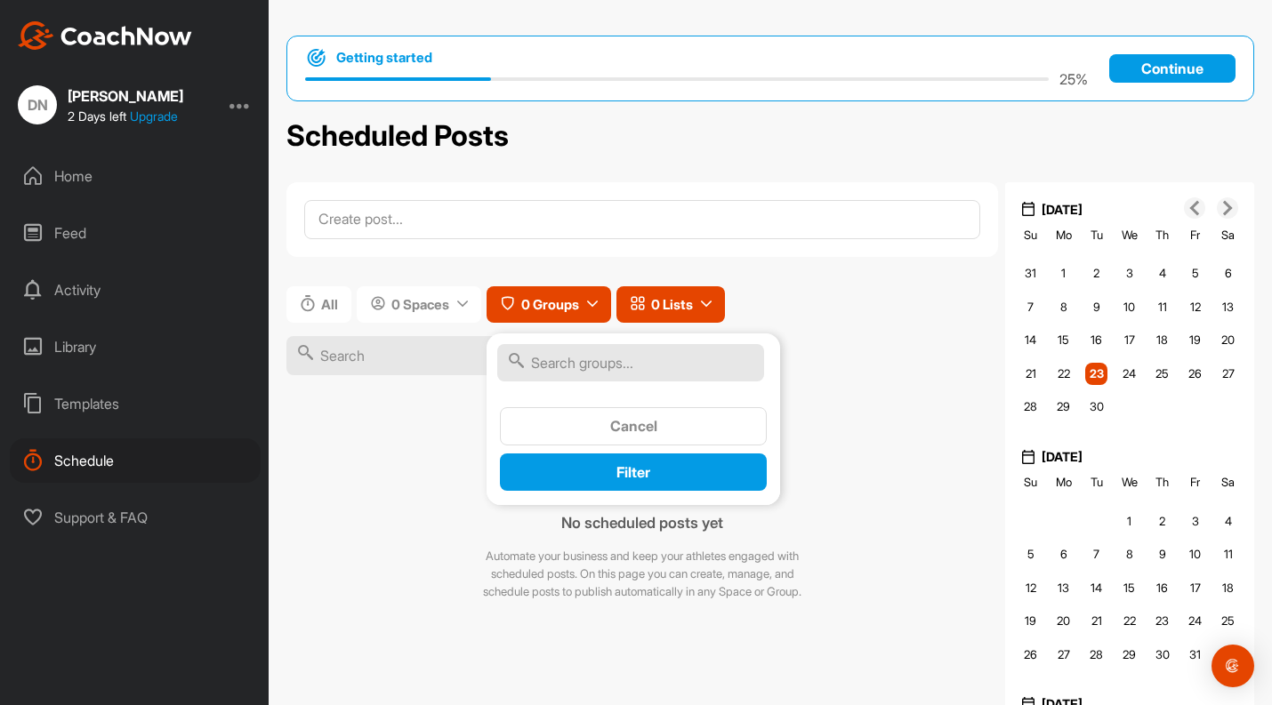
click at [671, 316] on button "0 Lists" at bounding box center [670, 304] width 108 height 36
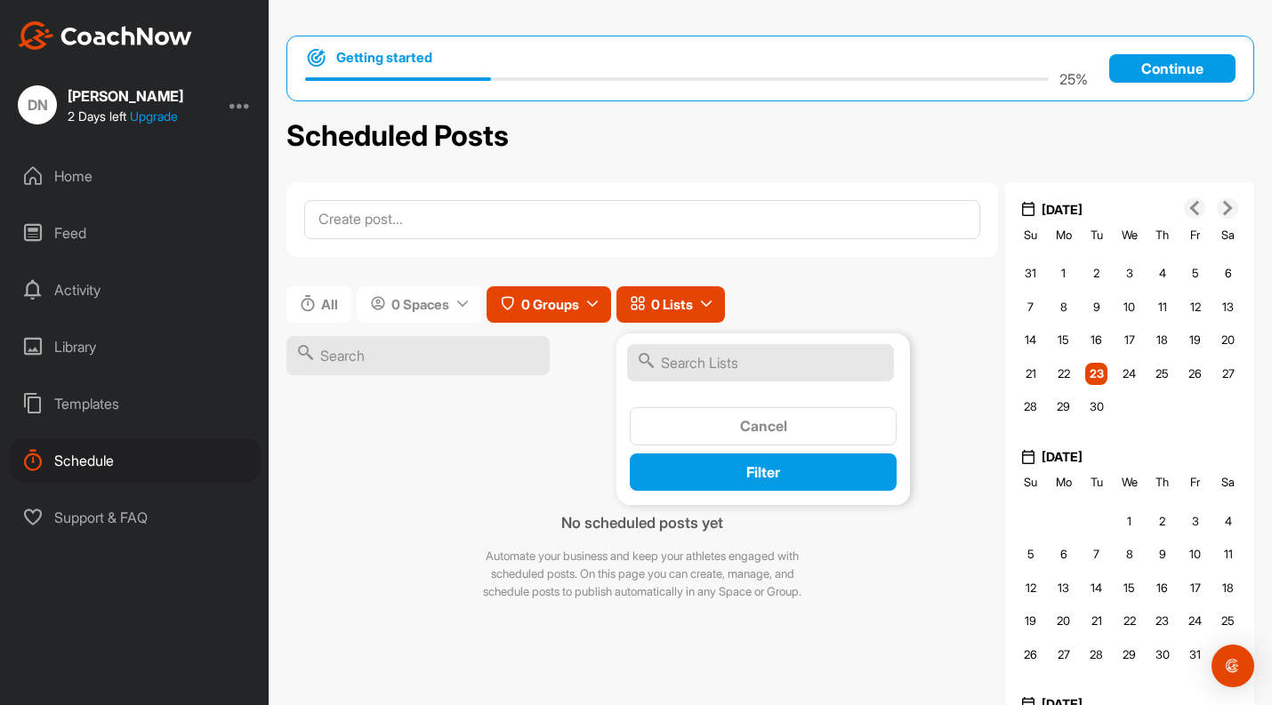
click at [553, 314] on span "0 Groups" at bounding box center [550, 304] width 58 height 19
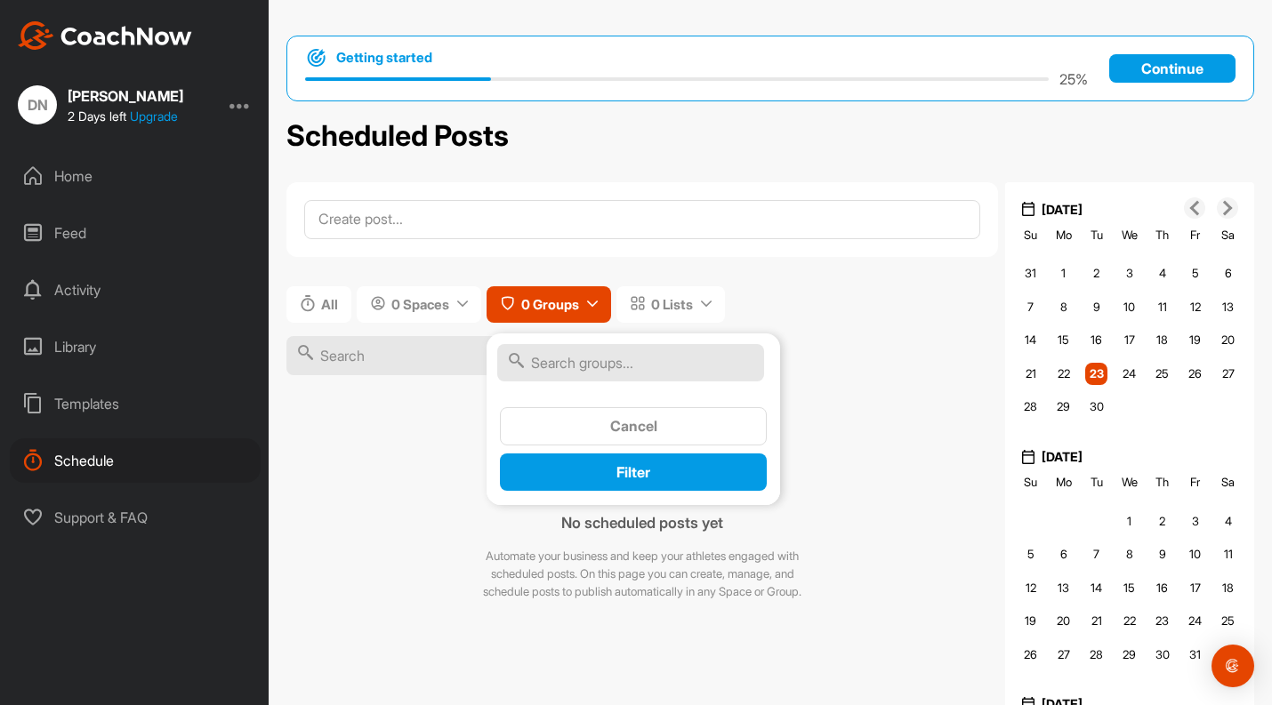
click at [708, 261] on div "All 0 Spaces 0 Groups Cancel Filter 0 Lists No scheduled posts yet Automate you…" at bounding box center [641, 570] width 711 height 776
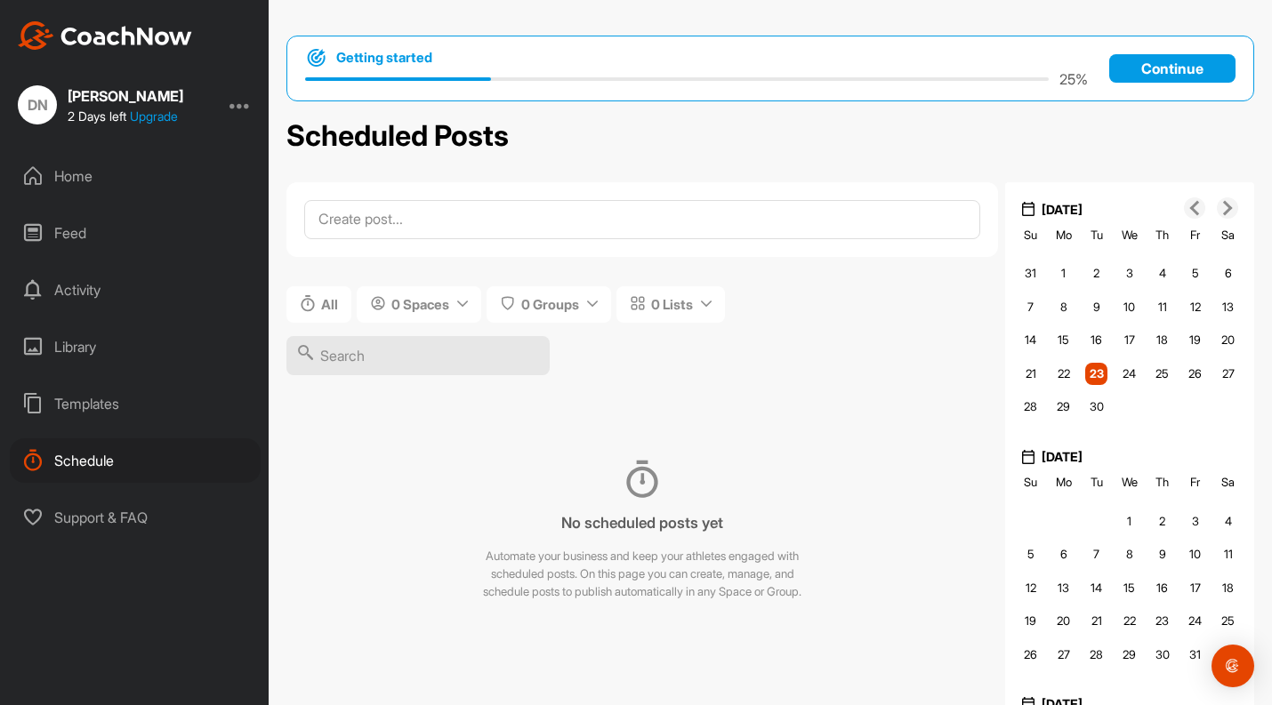
click at [97, 166] on div "Home" at bounding box center [135, 176] width 251 height 44
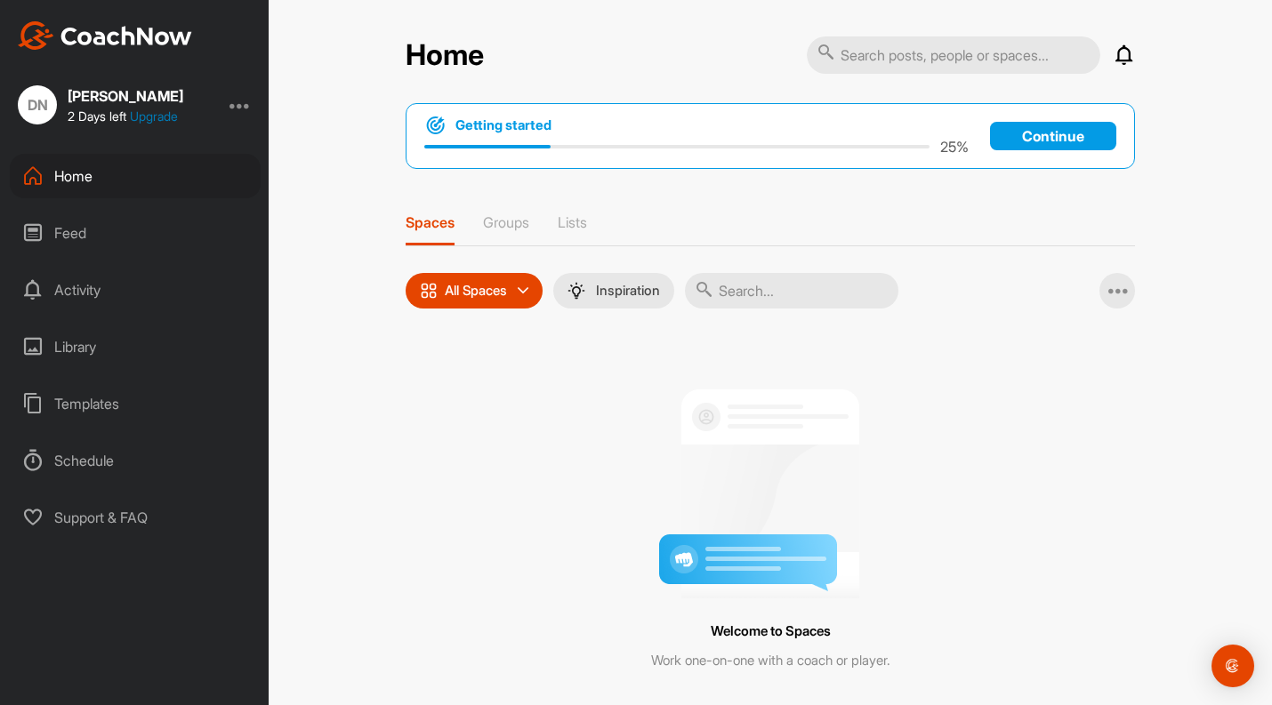
click at [165, 116] on link "Upgrade" at bounding box center [154, 115] width 48 height 15
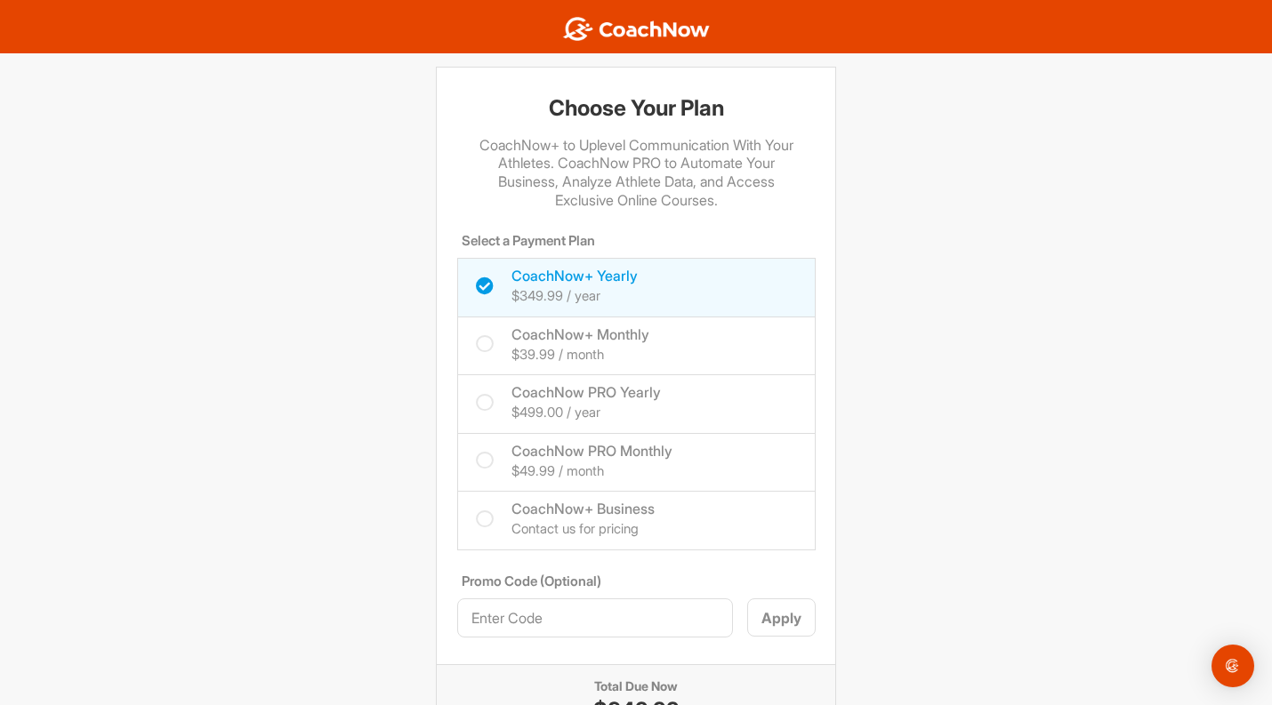
click at [614, 330] on span "CoachNow+ Monthly" at bounding box center [580, 334] width 138 height 18
click at [487, 330] on input "CoachNow+ Monthly $39.99 / month" at bounding box center [482, 330] width 12 height 12
checkbox input "true"
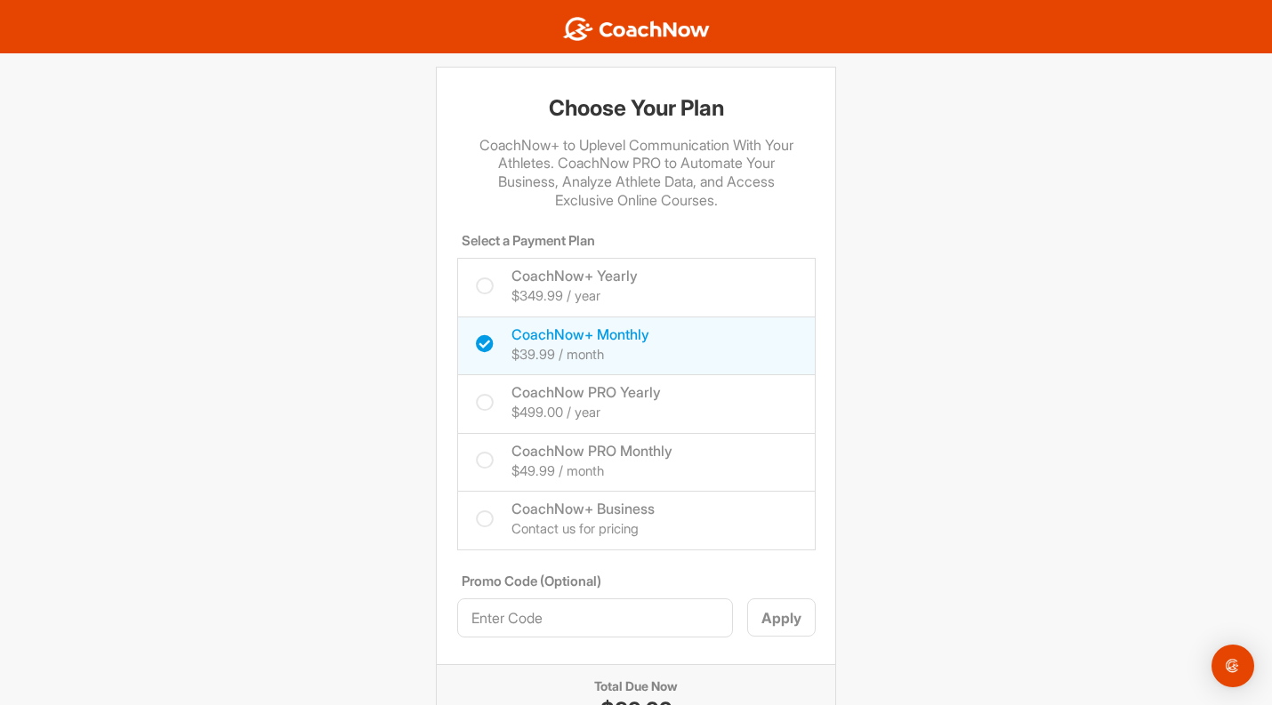
click at [629, 287] on h4 "$349.99 / year" at bounding box center [574, 296] width 126 height 20
click at [487, 277] on input "CoachNow+ Yearly $349.99 / year" at bounding box center [482, 271] width 12 height 12
checkbox input "true"
checkbox input "false"
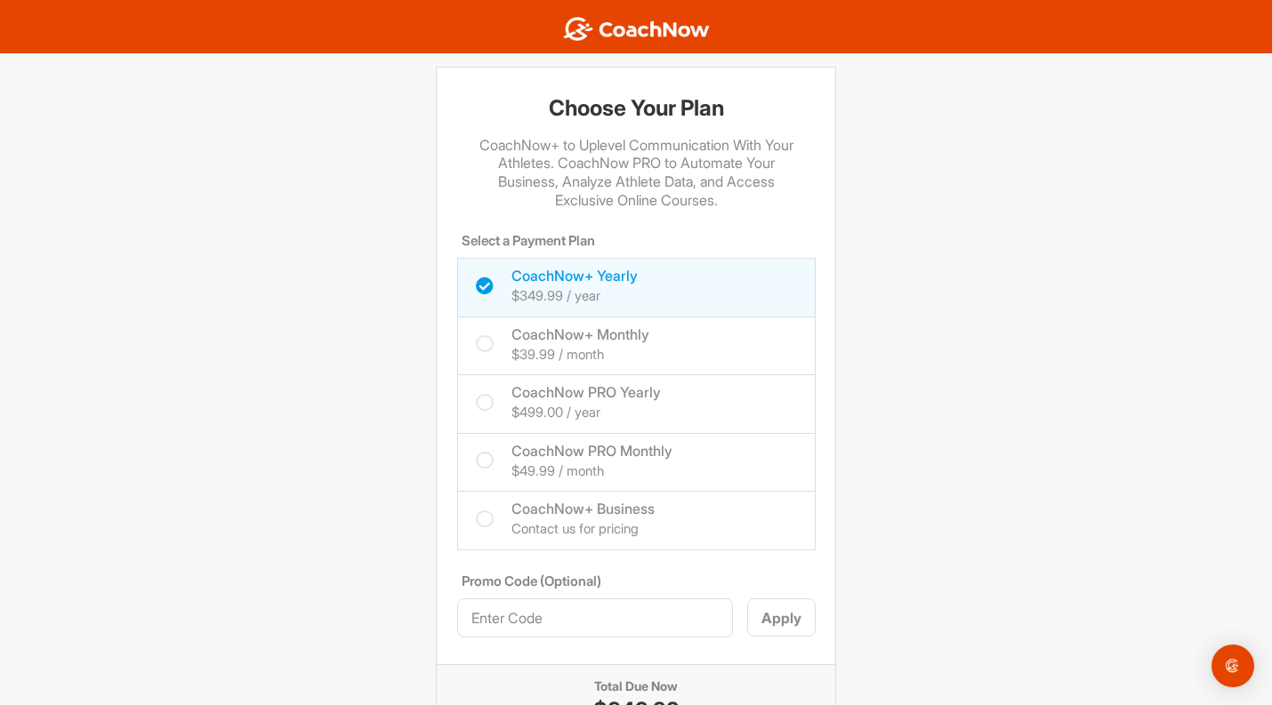
click at [609, 189] on div "CoachNow+ to Uplevel Communication With Your Athletes. CoachNow PRO to Automate…" at bounding box center [636, 166] width 398 height 87
